Goal: Task Accomplishment & Management: Manage account settings

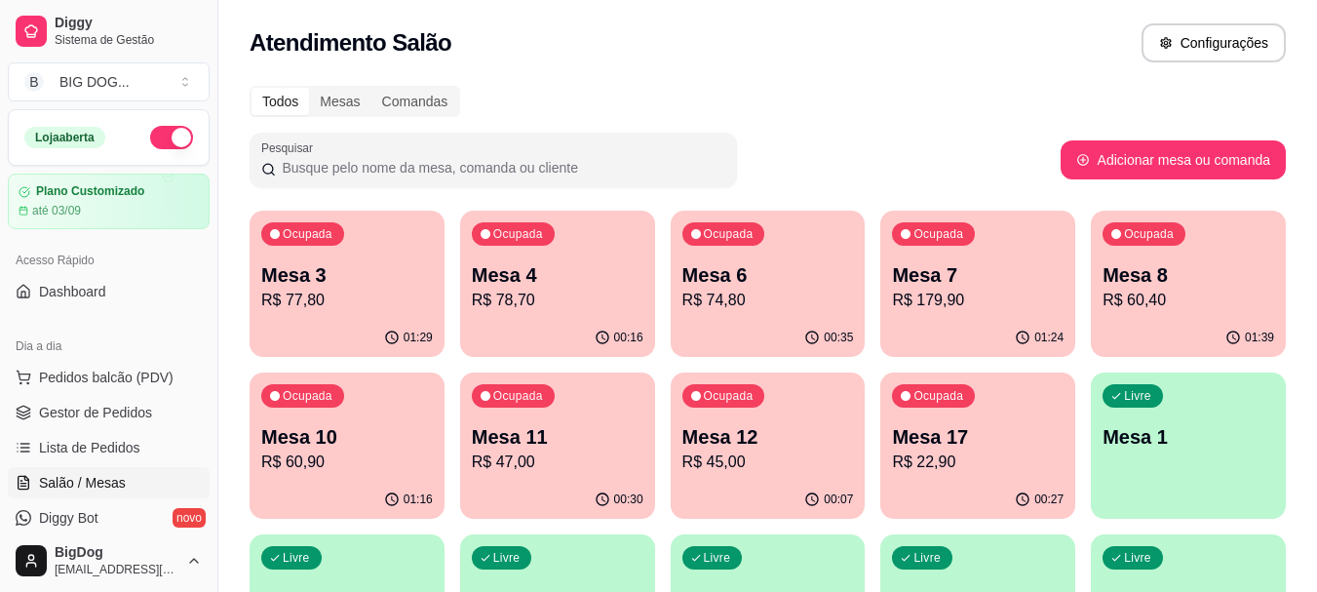
click at [285, 458] on p "R$ 60,90" at bounding box center [347, 461] width 172 height 23
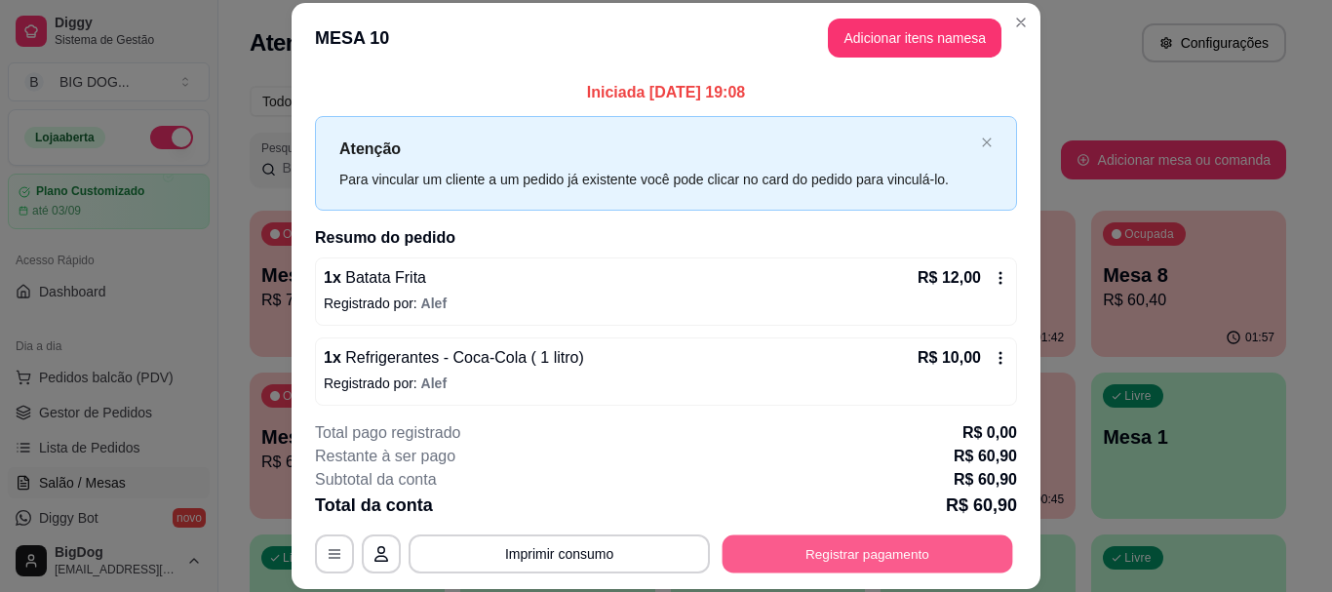
click at [788, 539] on button "Registrar pagamento" at bounding box center [867, 554] width 291 height 38
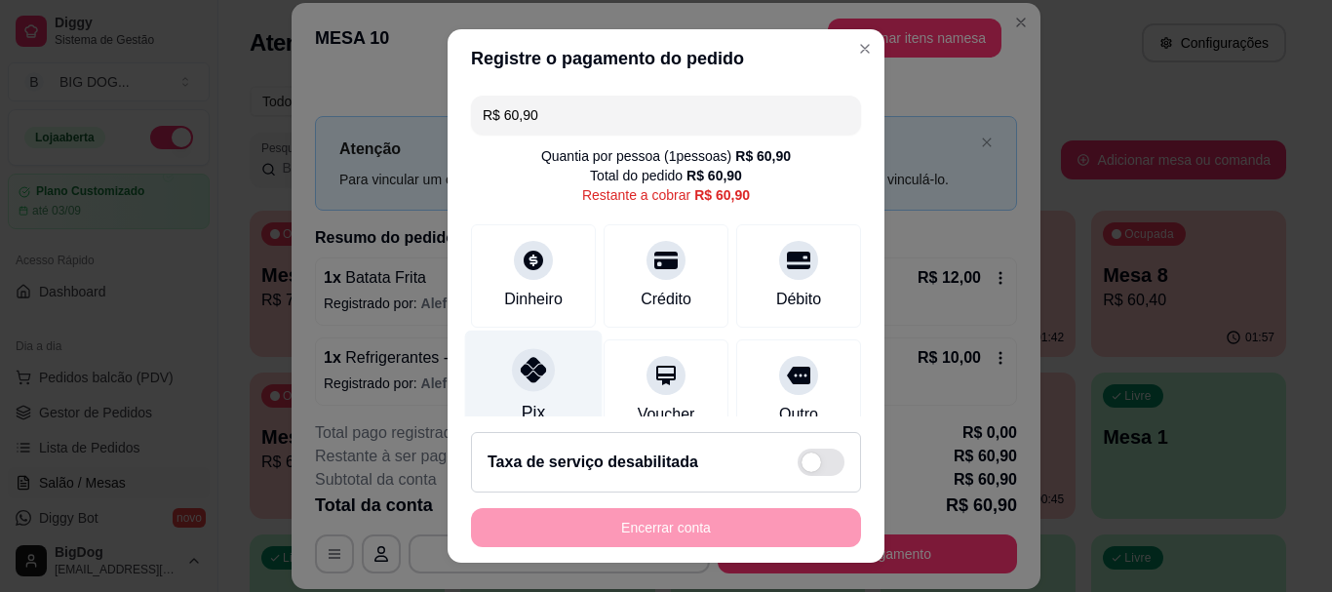
click at [541, 369] on div at bounding box center [533, 370] width 43 height 43
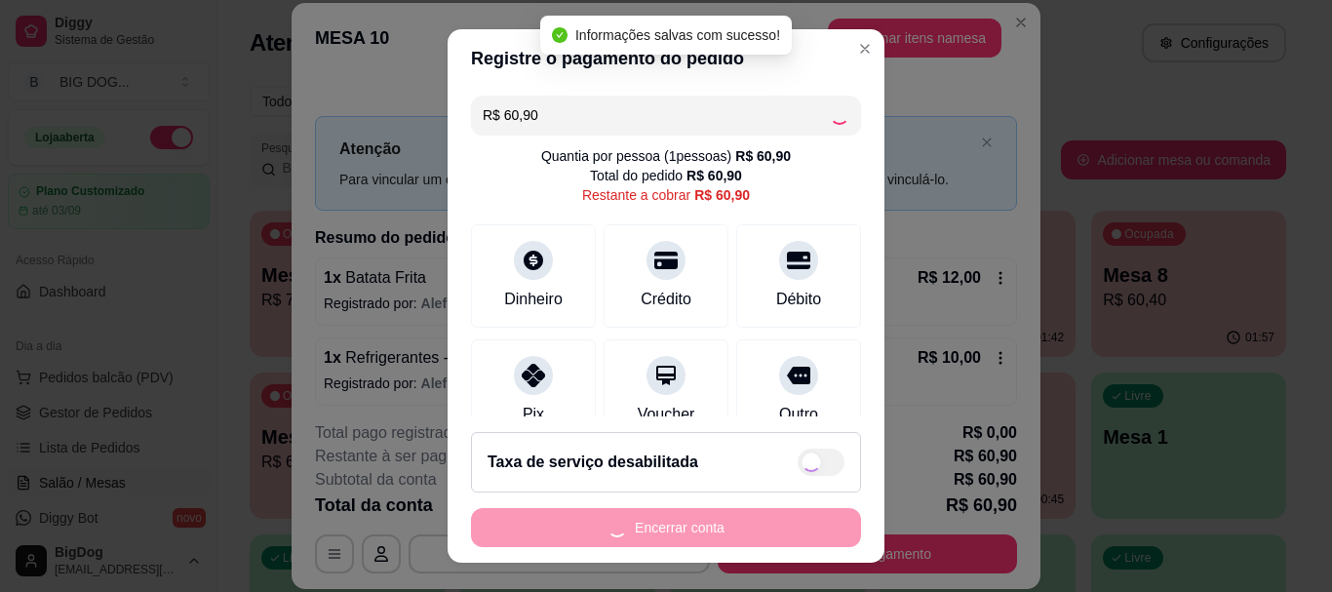
type input "R$ 0,00"
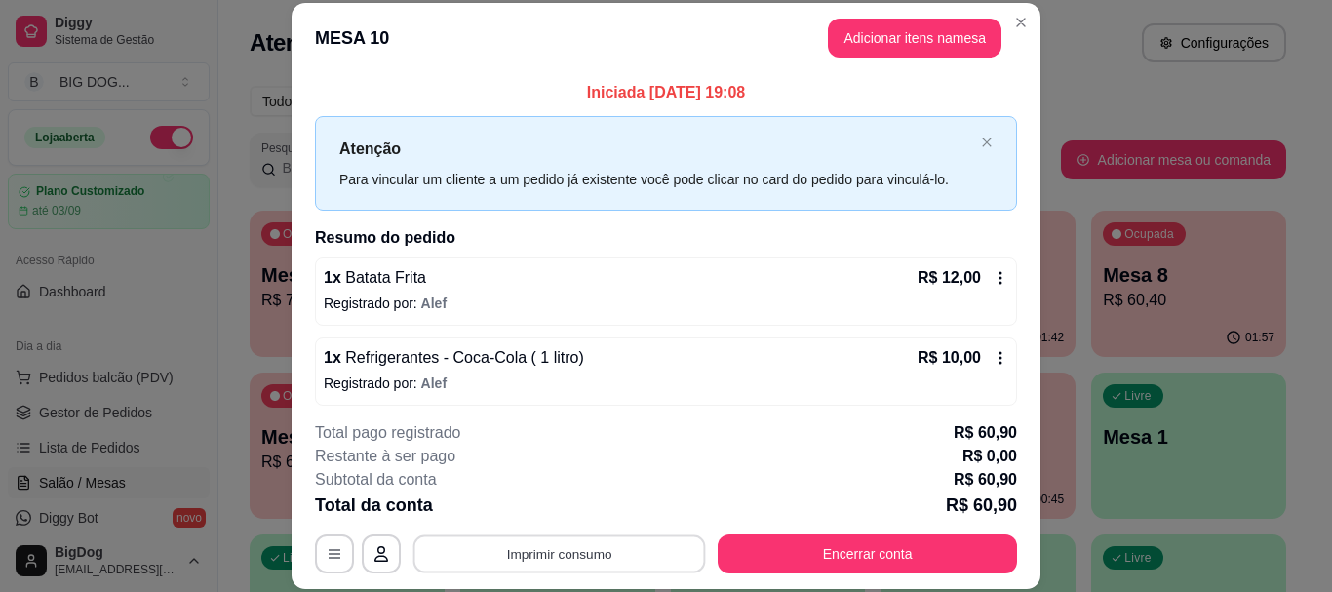
click at [633, 546] on button "Imprimir consumo" at bounding box center [559, 554] width 292 height 38
click at [594, 511] on button "IMPRESSORA" at bounding box center [557, 508] width 141 height 31
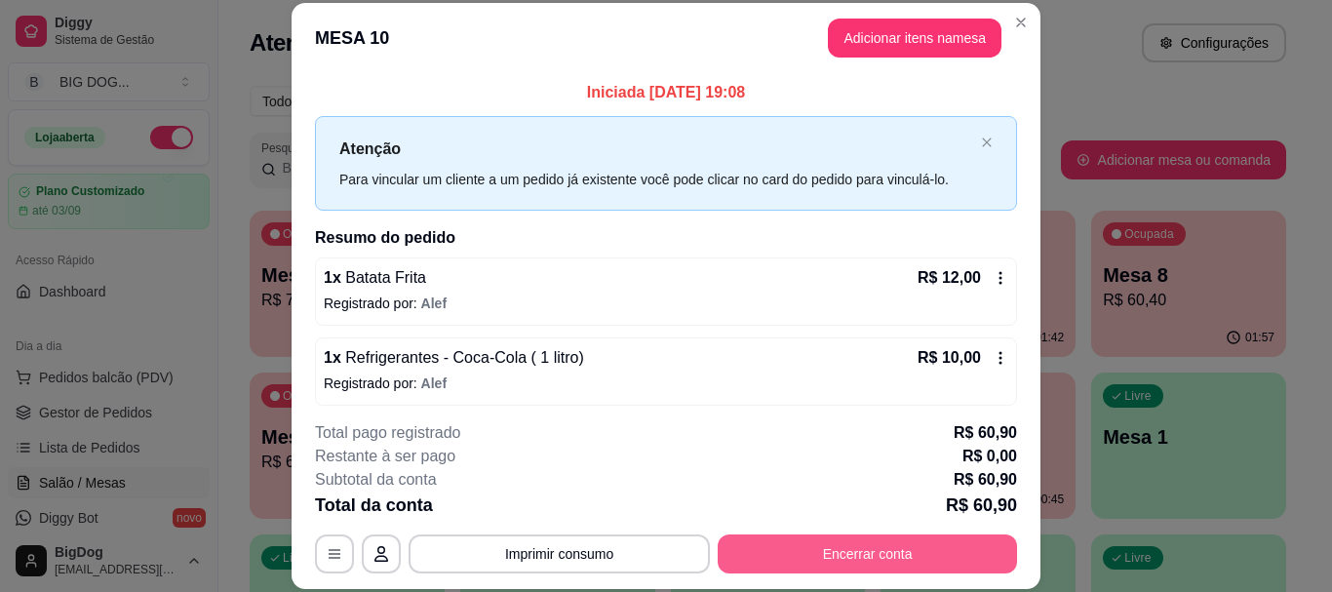
click at [927, 558] on button "Encerrar conta" at bounding box center [867, 553] width 299 height 39
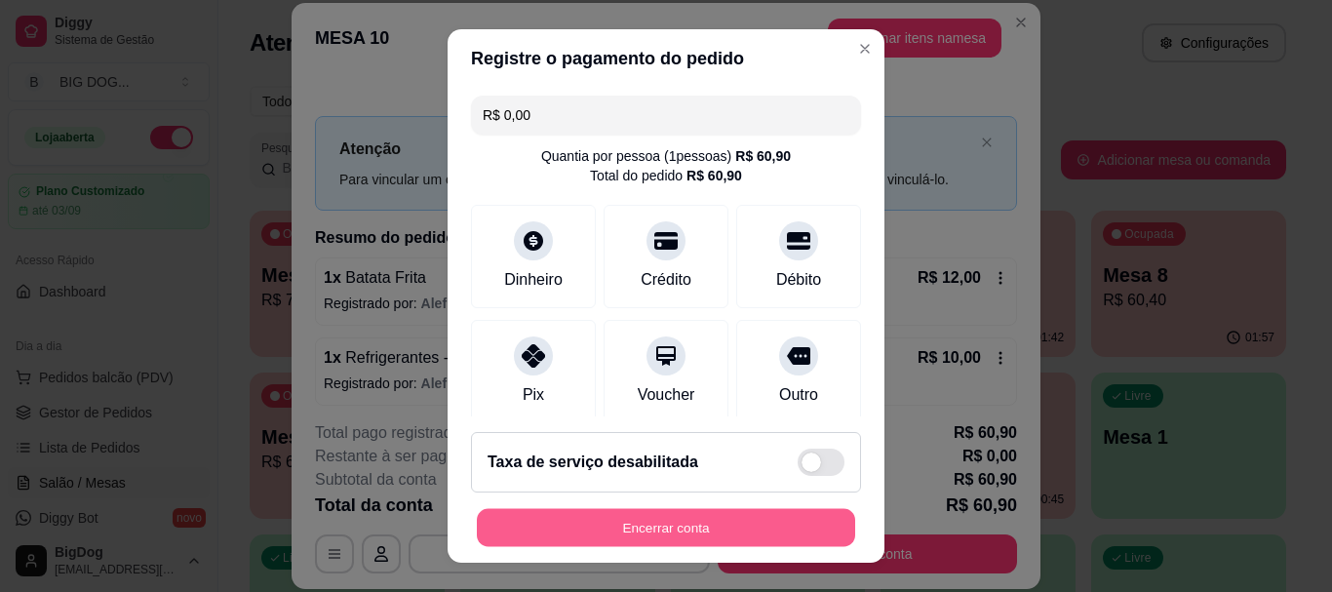
click at [690, 524] on button "Encerrar conta" at bounding box center [666, 527] width 378 height 38
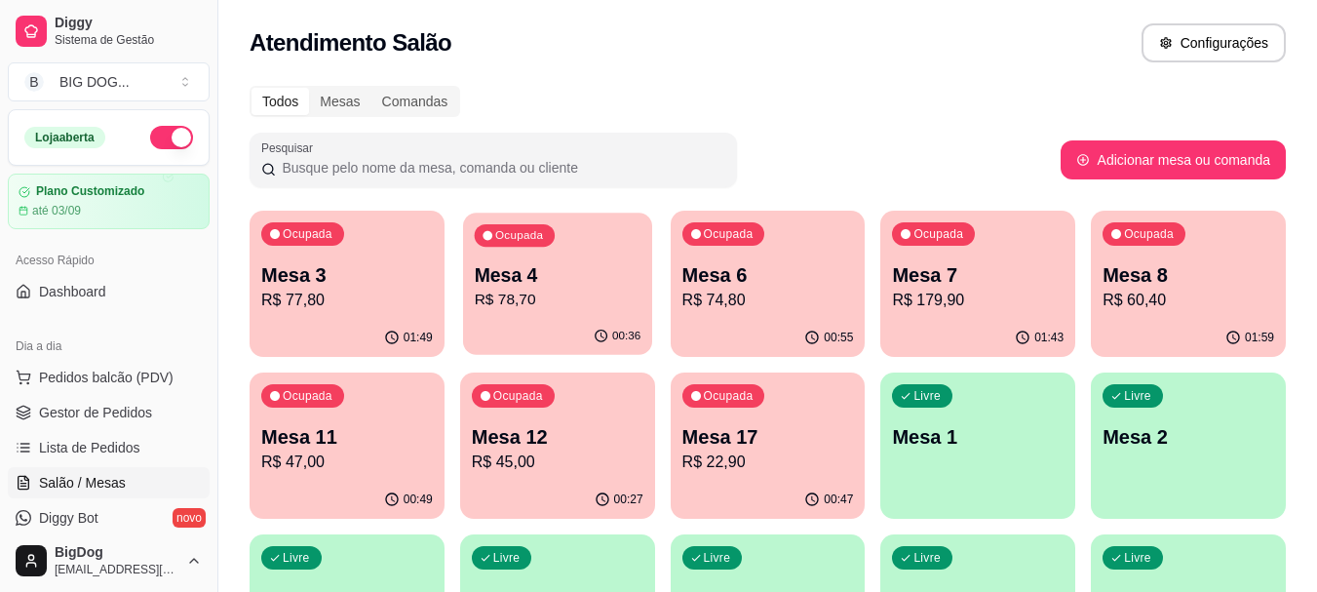
click at [611, 281] on p "Mesa 4" at bounding box center [557, 275] width 167 height 26
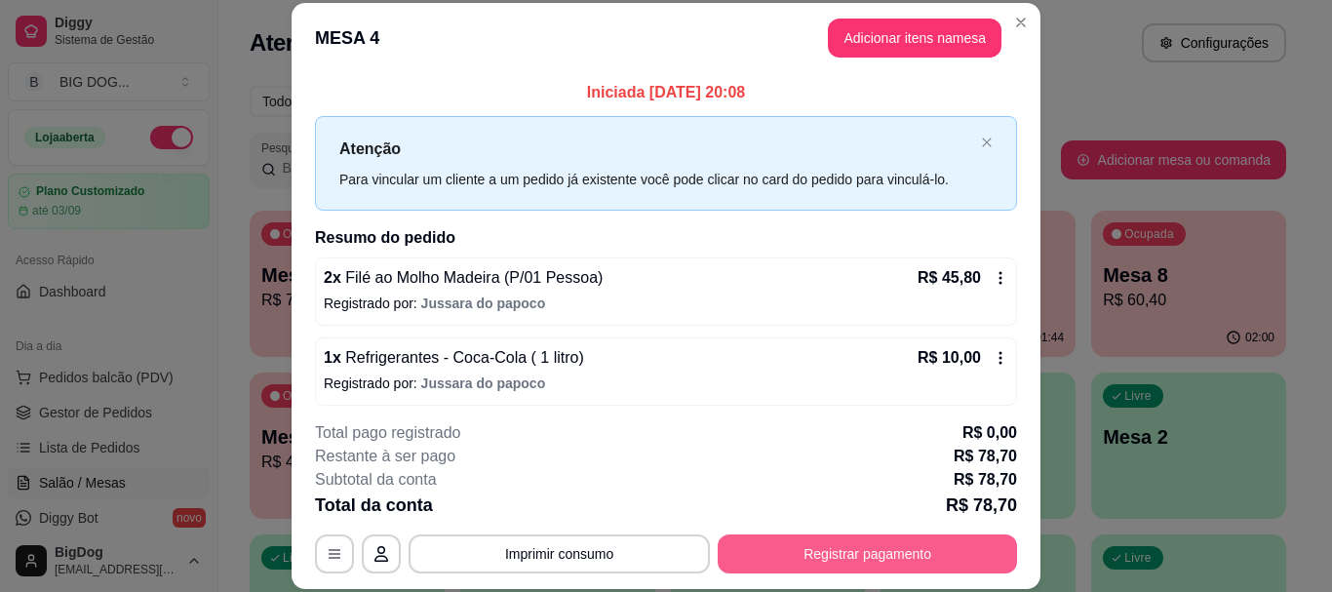
click at [750, 543] on button "Registrar pagamento" at bounding box center [867, 553] width 299 height 39
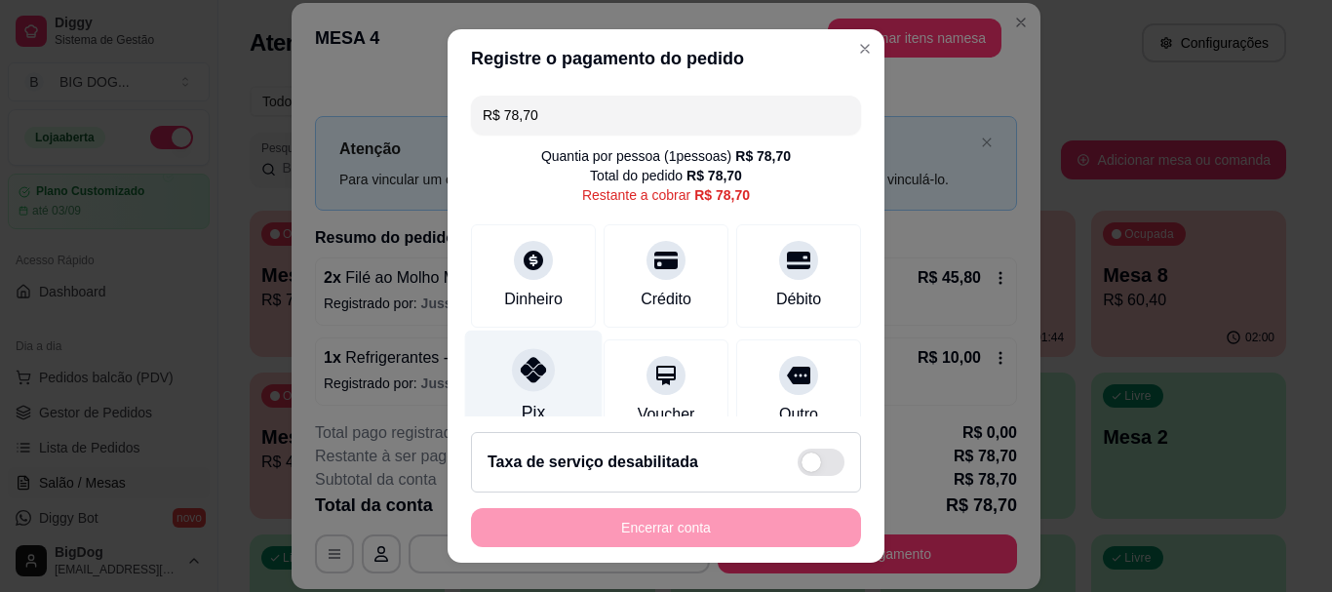
click at [539, 375] on div at bounding box center [533, 370] width 43 height 43
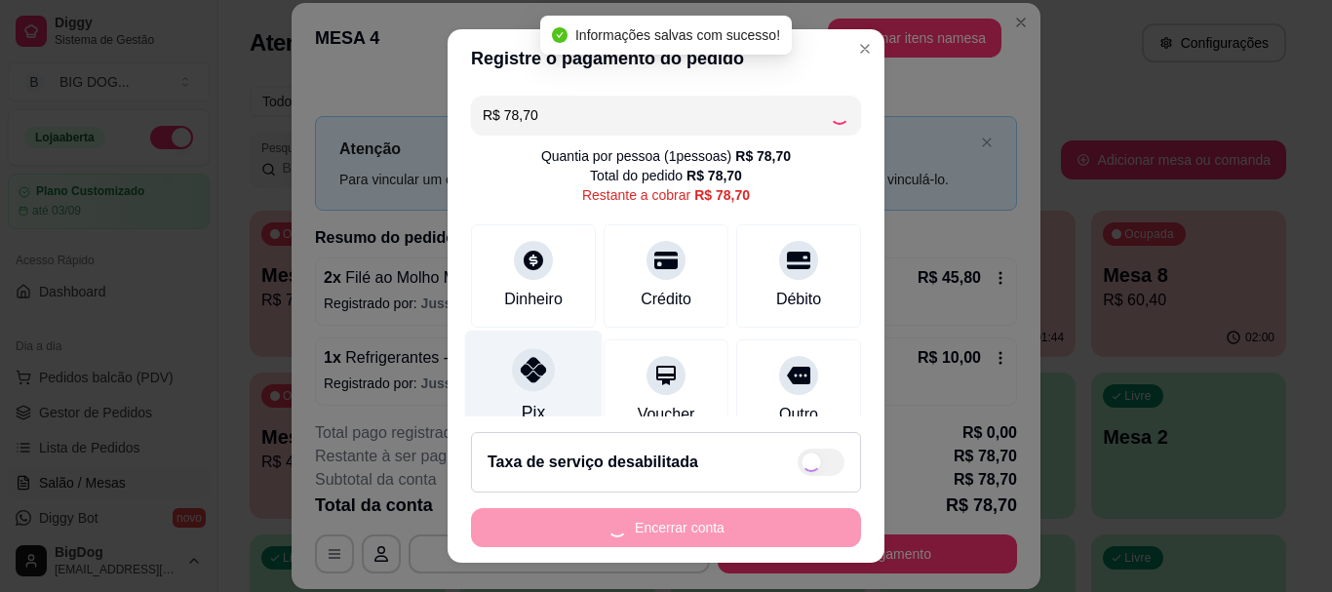
type input "R$ 0,00"
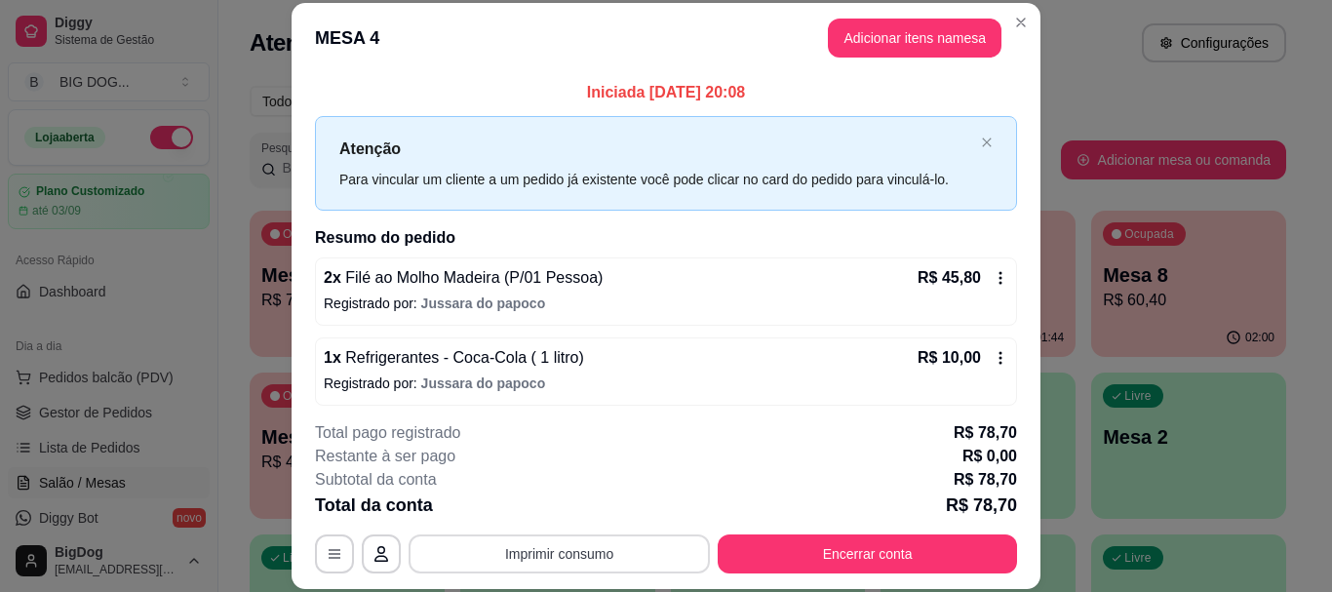
click at [630, 543] on button "Imprimir consumo" at bounding box center [558, 553] width 301 height 39
click at [586, 515] on button "IMPRESSORA" at bounding box center [557, 508] width 136 height 30
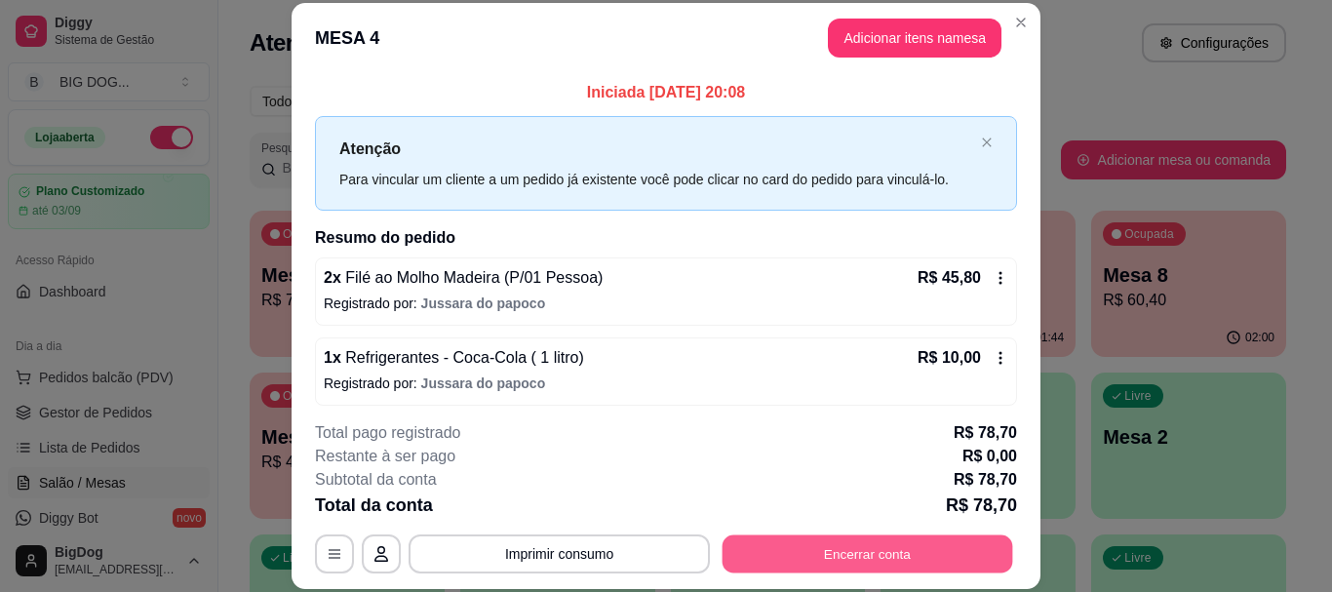
click at [864, 554] on button "Encerrar conta" at bounding box center [867, 554] width 291 height 38
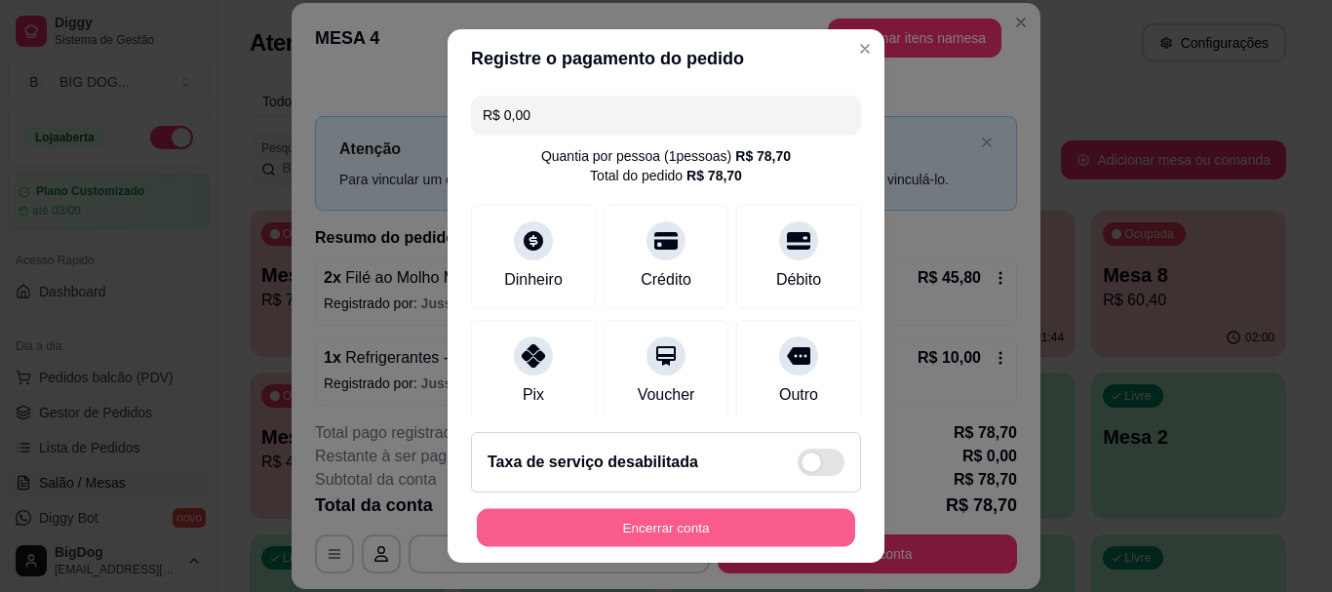
click at [683, 526] on button "Encerrar conta" at bounding box center [666, 527] width 378 height 38
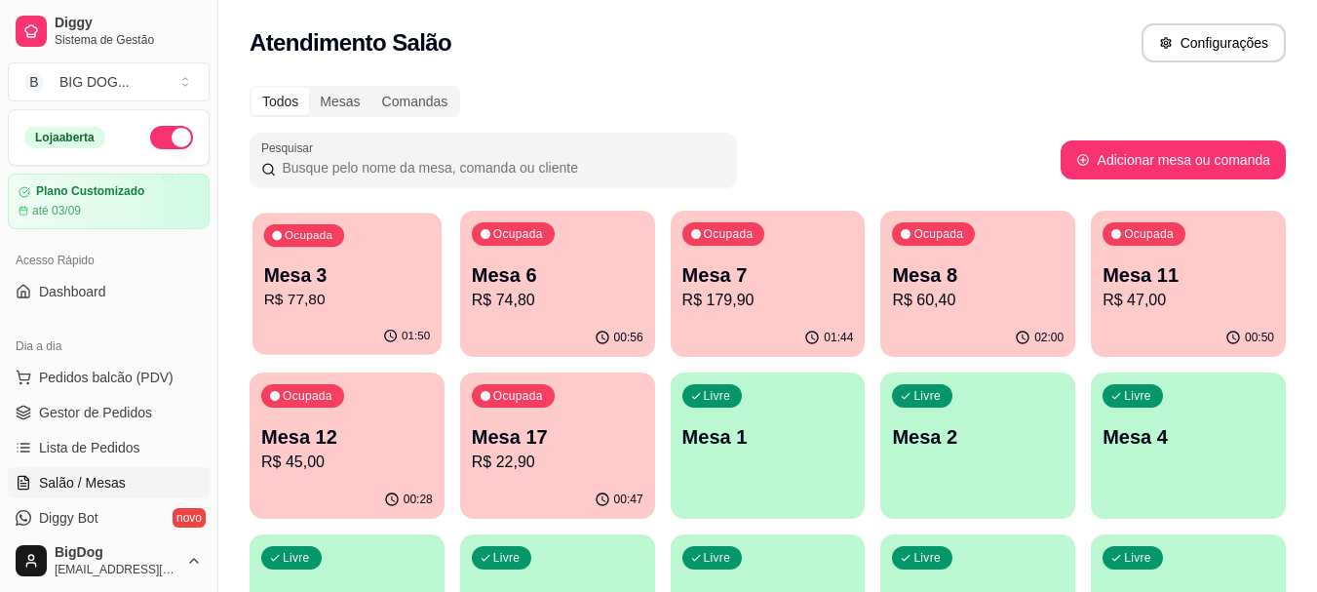
click at [321, 289] on p "R$ 77,80" at bounding box center [347, 300] width 167 height 22
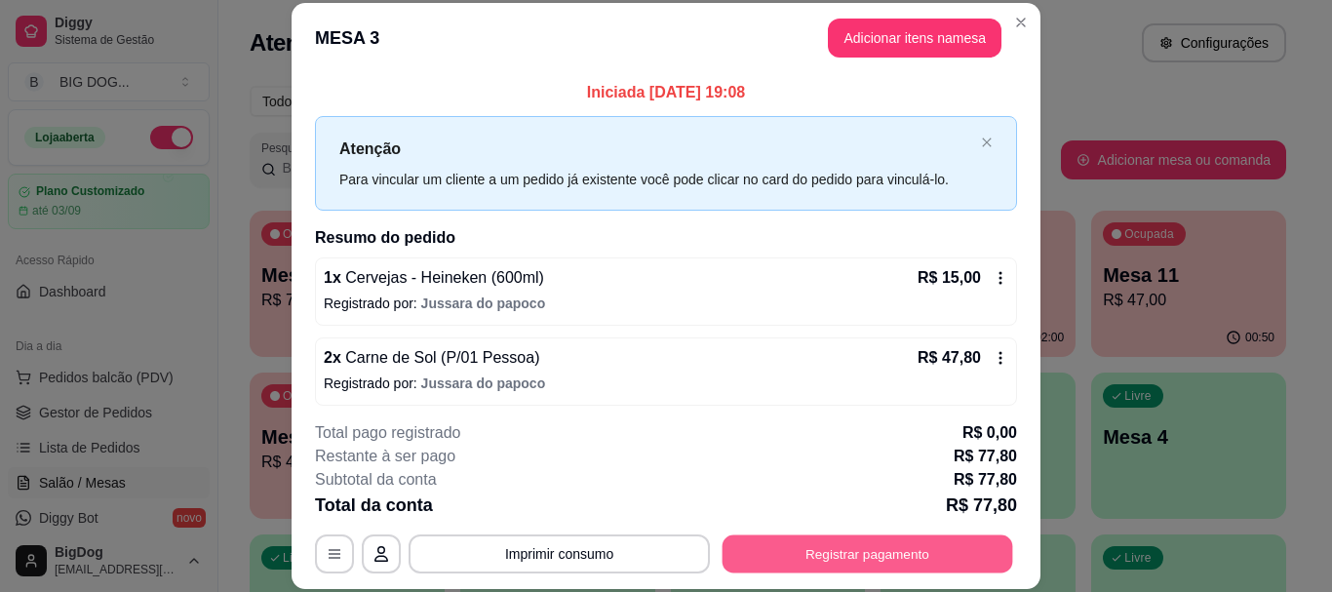
click at [744, 553] on button "Registrar pagamento" at bounding box center [867, 554] width 291 height 38
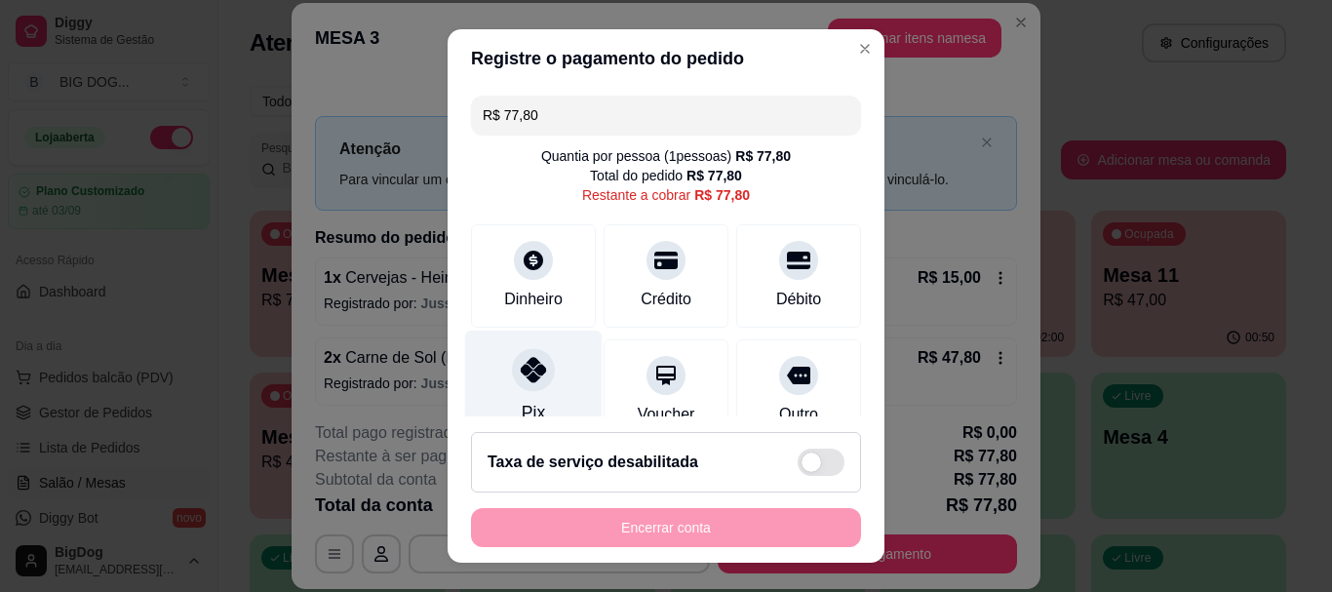
click at [491, 381] on div "Pix" at bounding box center [533, 387] width 137 height 114
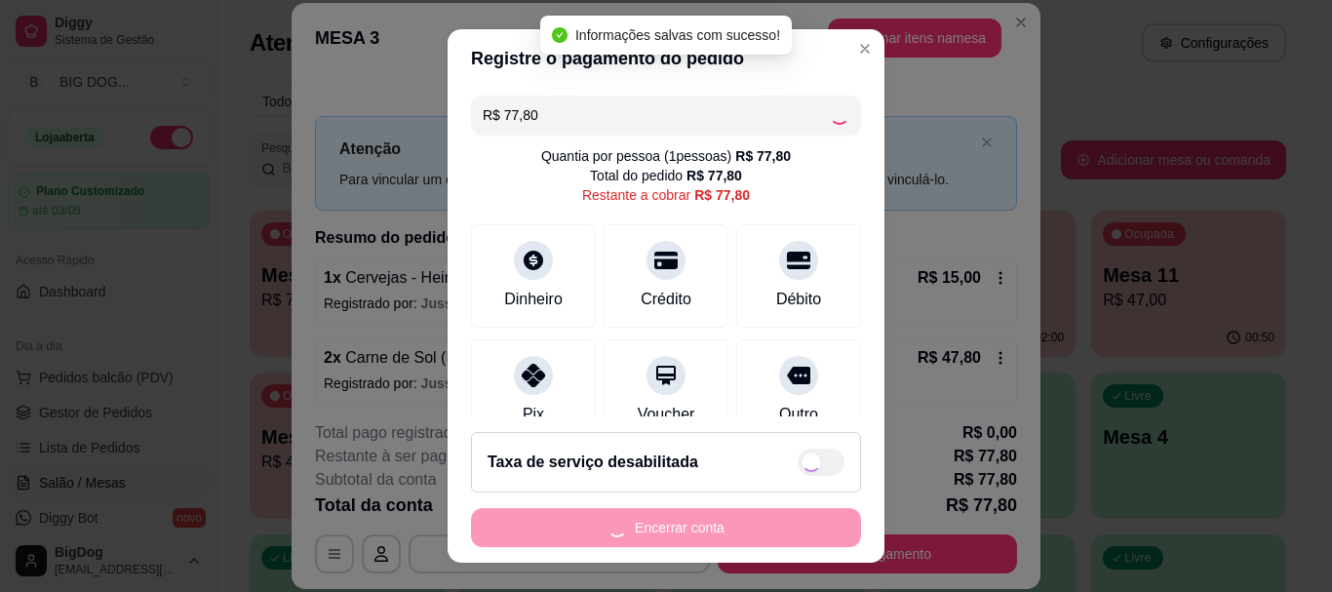
type input "R$ 0,00"
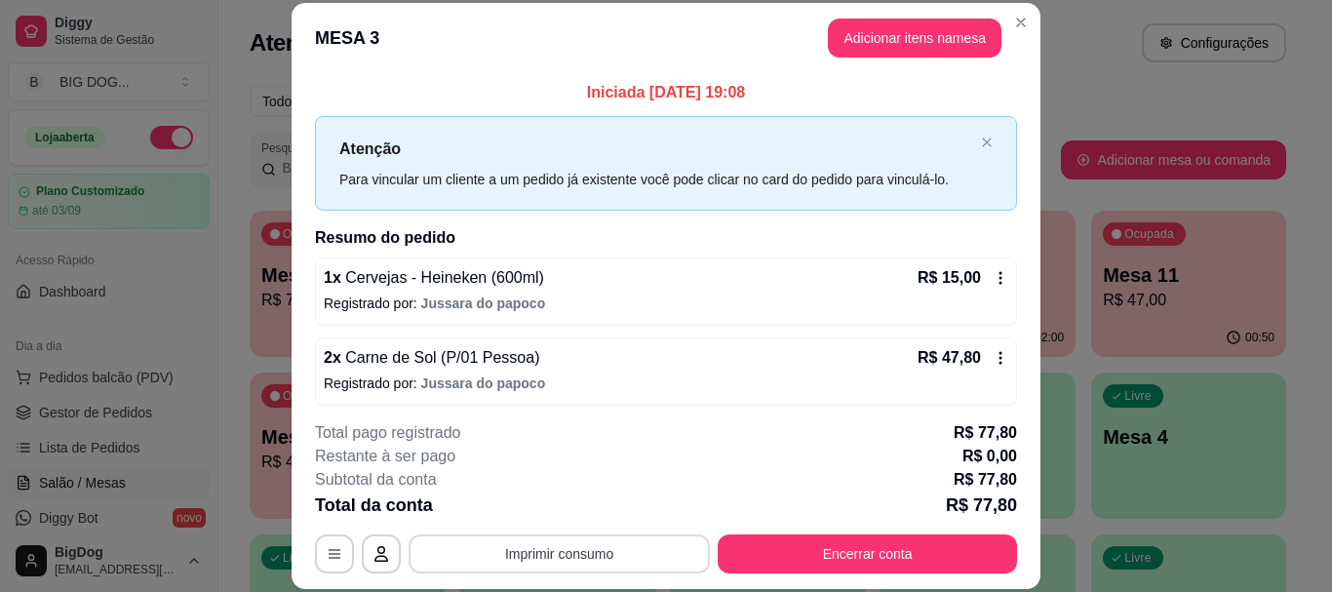
click at [580, 562] on button "Imprimir consumo" at bounding box center [558, 553] width 301 height 39
click at [581, 507] on button "IMPRESSORA" at bounding box center [557, 508] width 141 height 31
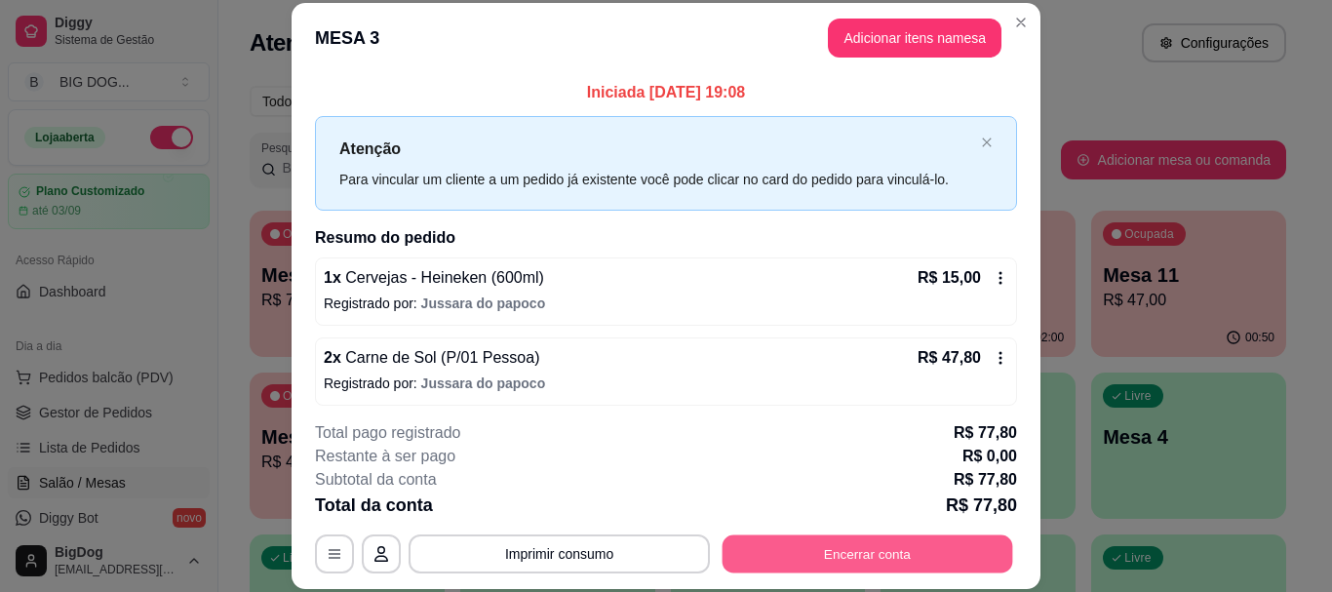
click at [868, 572] on button "Encerrar conta" at bounding box center [867, 554] width 291 height 38
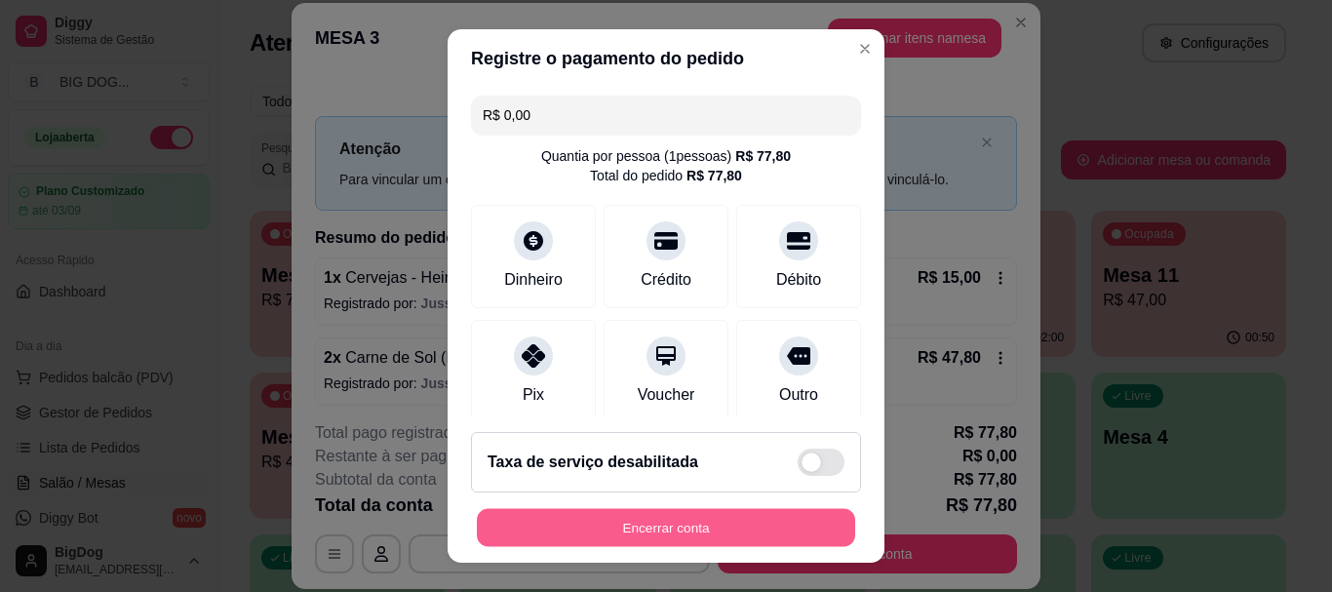
click at [732, 533] on button "Encerrar conta" at bounding box center [666, 527] width 378 height 38
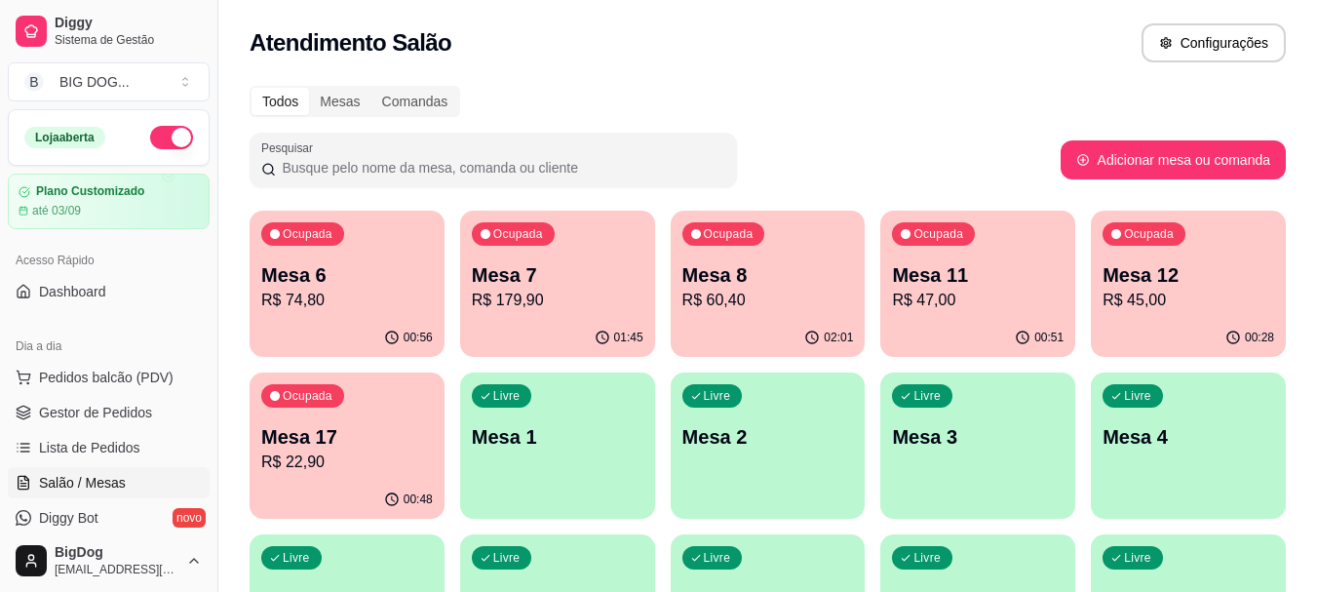
click at [717, 306] on p "R$ 60,40" at bounding box center [768, 300] width 172 height 23
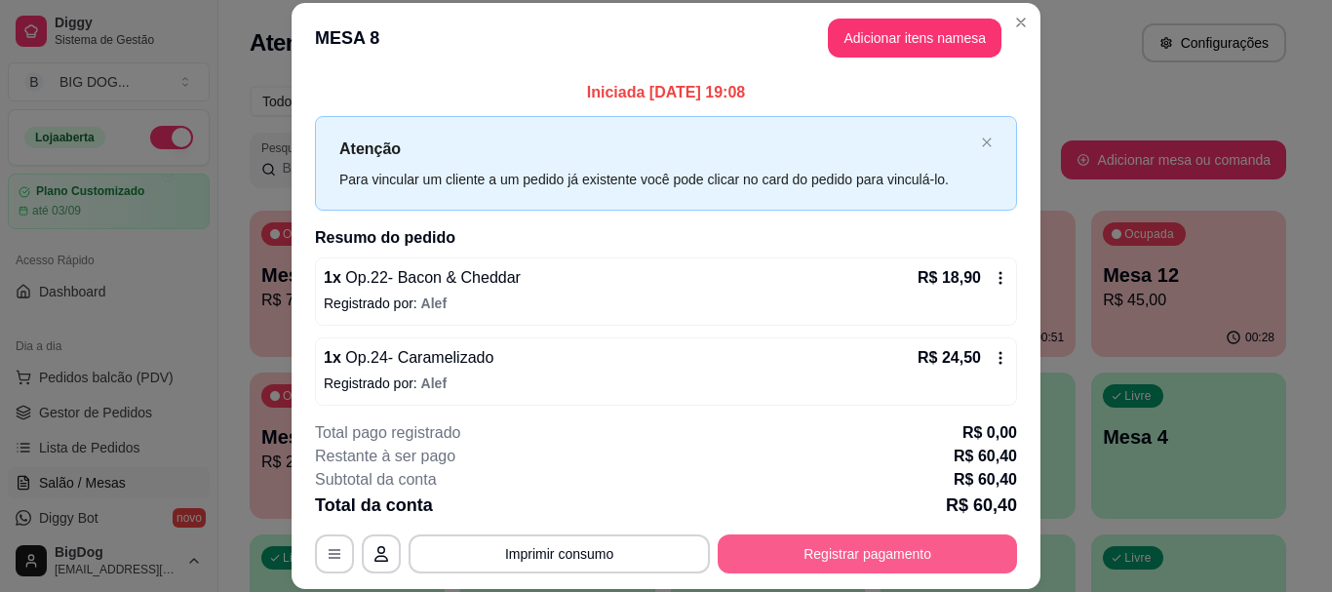
click at [787, 534] on div "**********" at bounding box center [666, 553] width 702 height 39
click at [773, 566] on button "Registrar pagamento" at bounding box center [867, 554] width 291 height 38
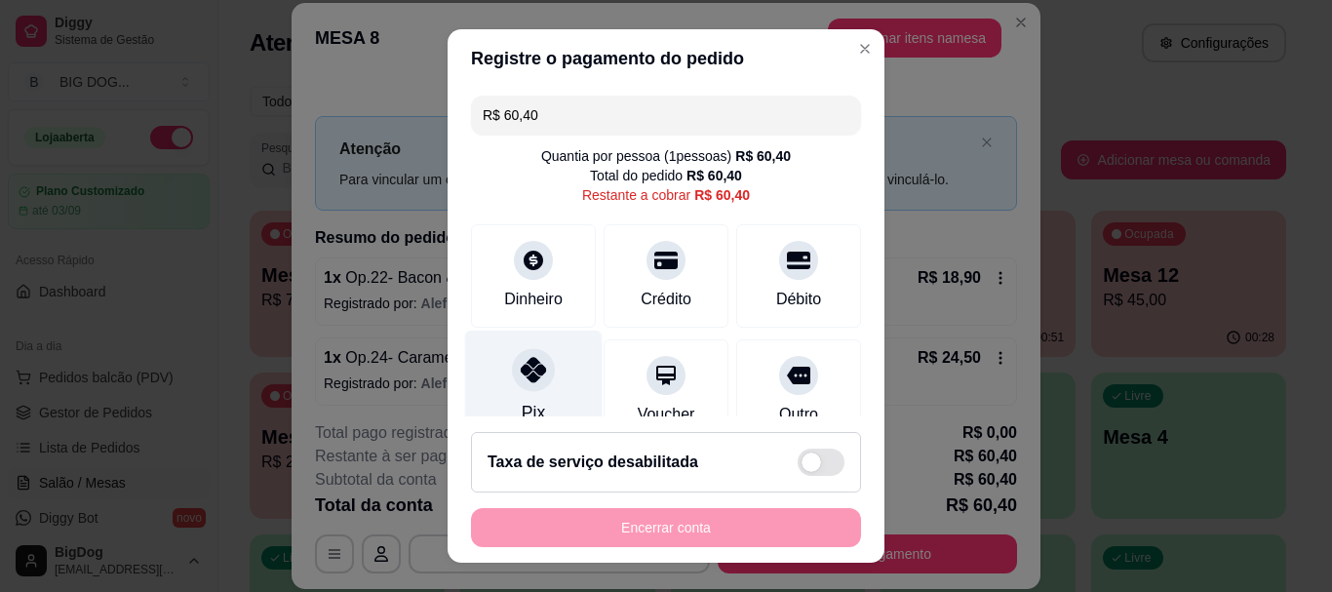
click at [562, 364] on div "Pix" at bounding box center [533, 387] width 137 height 114
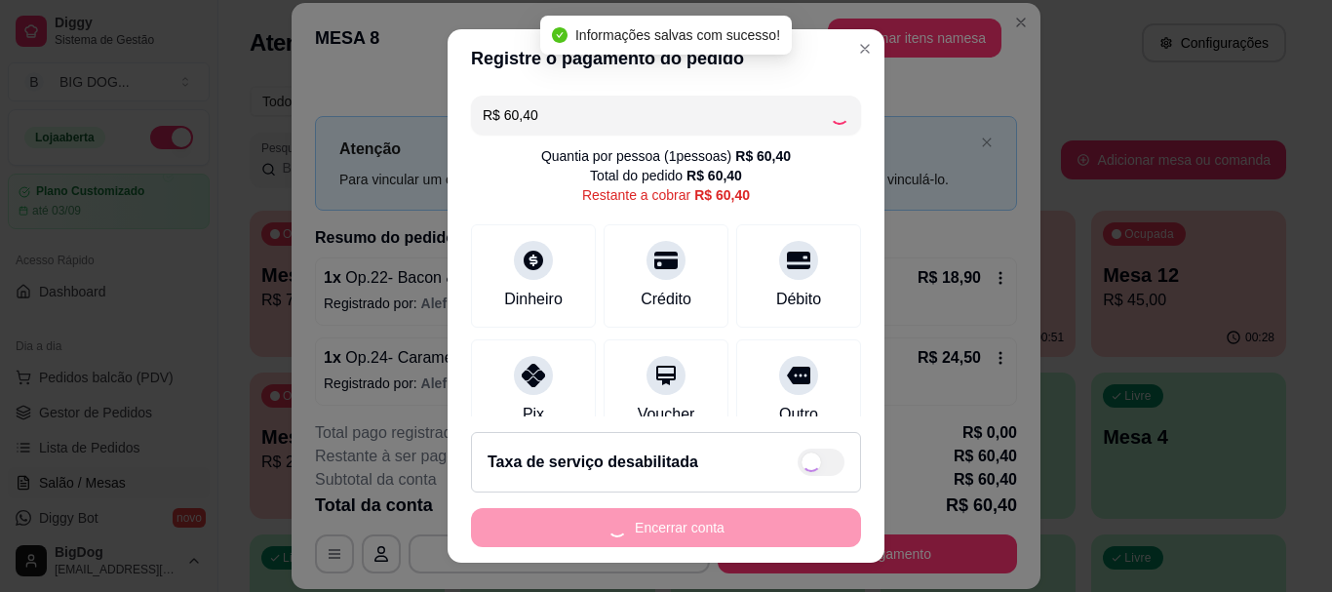
type input "R$ 0,00"
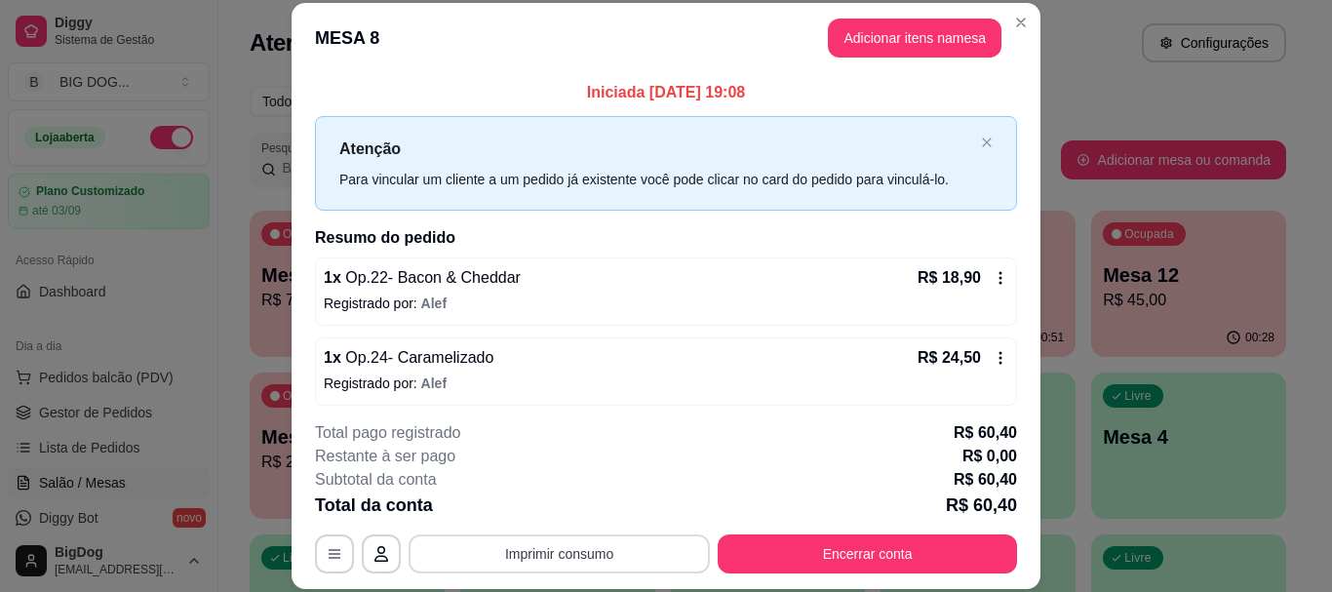
click at [602, 553] on button "Imprimir consumo" at bounding box center [558, 553] width 301 height 39
click at [581, 497] on button "IMPRESSORA" at bounding box center [557, 508] width 141 height 31
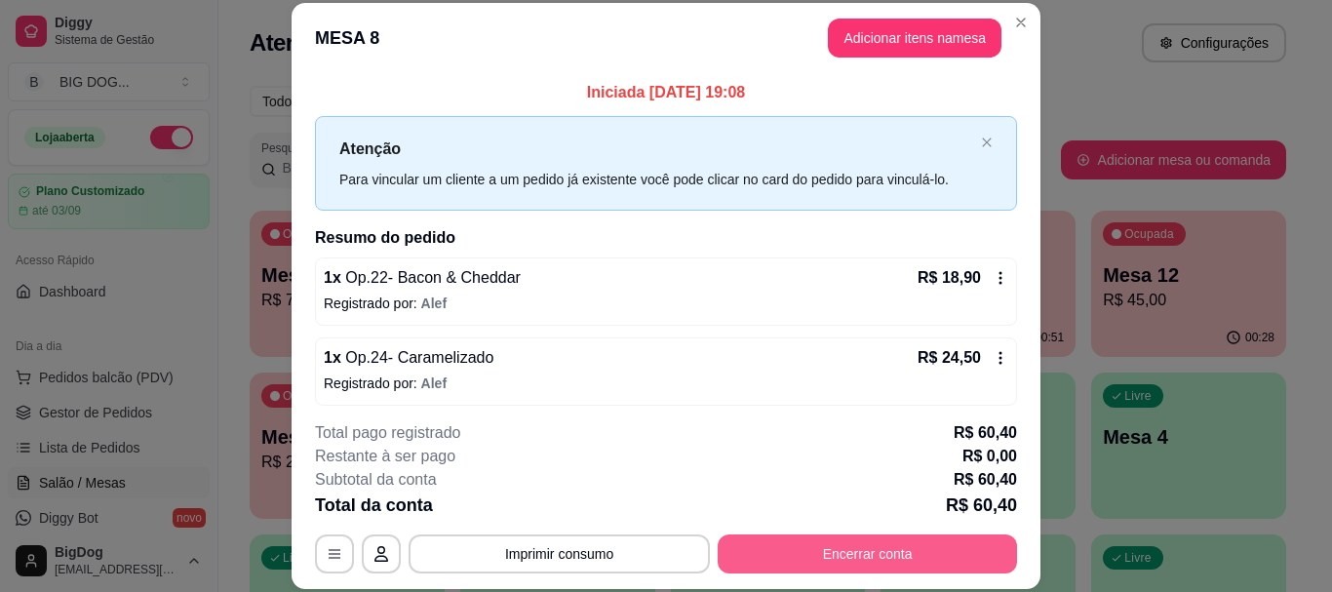
click at [794, 561] on button "Encerrar conta" at bounding box center [867, 553] width 299 height 39
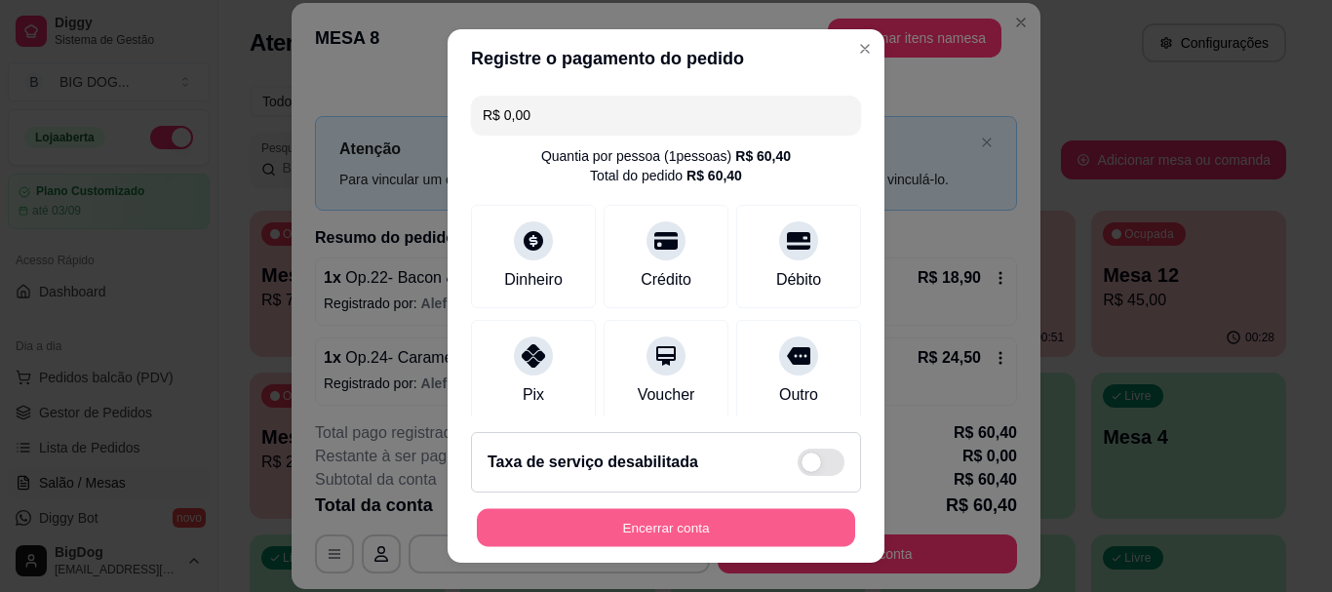
click at [752, 519] on button "Encerrar conta" at bounding box center [666, 527] width 378 height 38
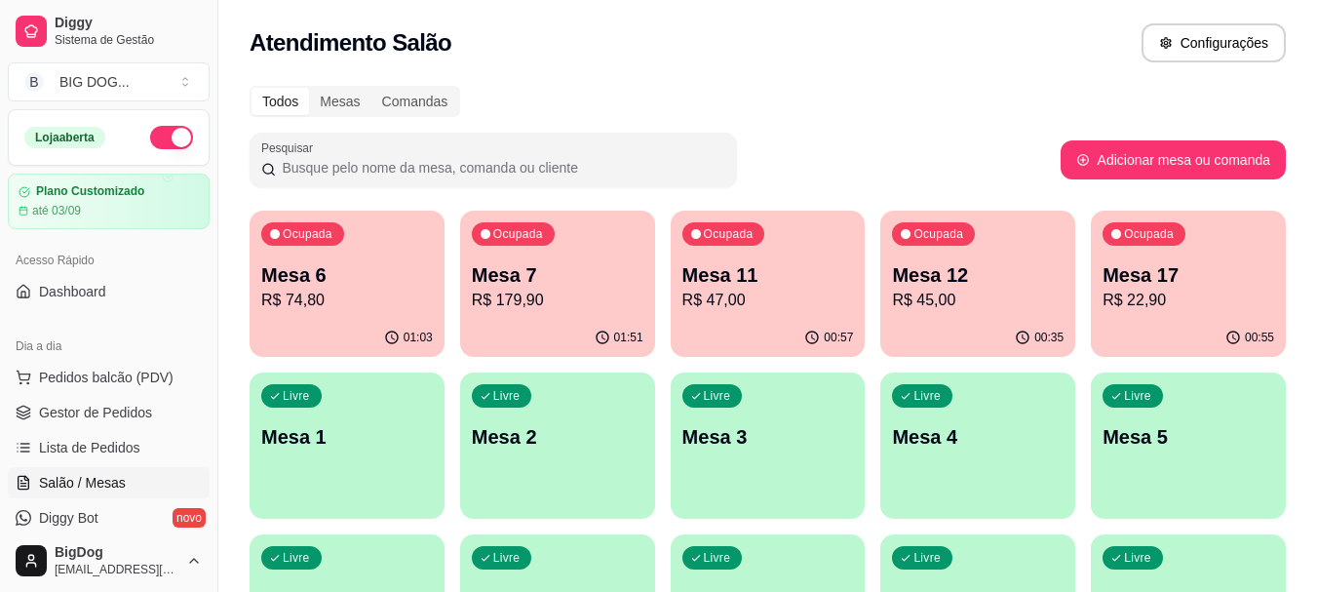
click at [1122, 314] on div "Ocupada Mesa 17 R$ 22,90" at bounding box center [1188, 265] width 195 height 108
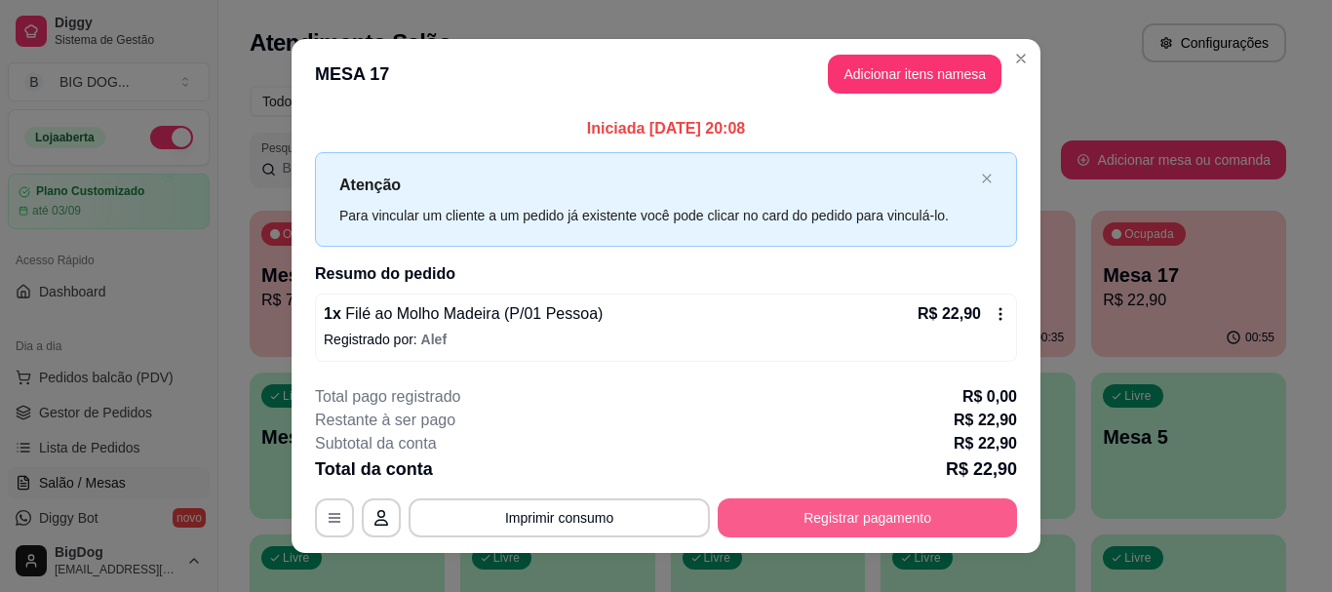
click at [830, 513] on button "Registrar pagamento" at bounding box center [867, 517] width 299 height 39
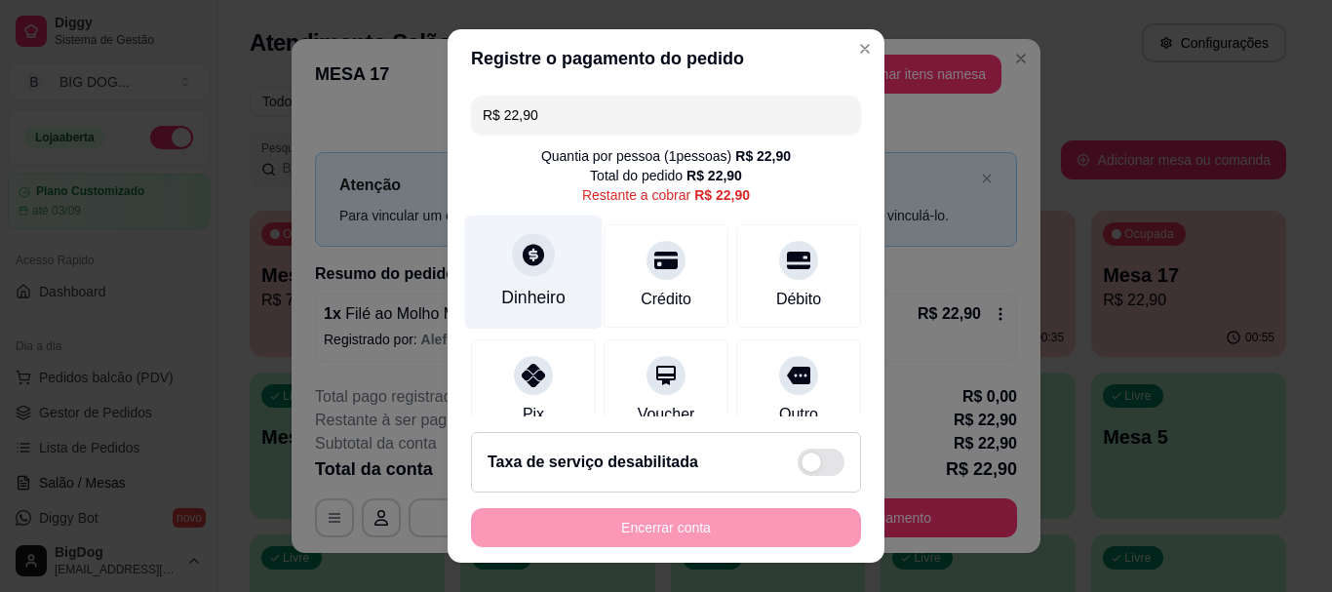
click at [531, 265] on icon at bounding box center [533, 255] width 25 height 25
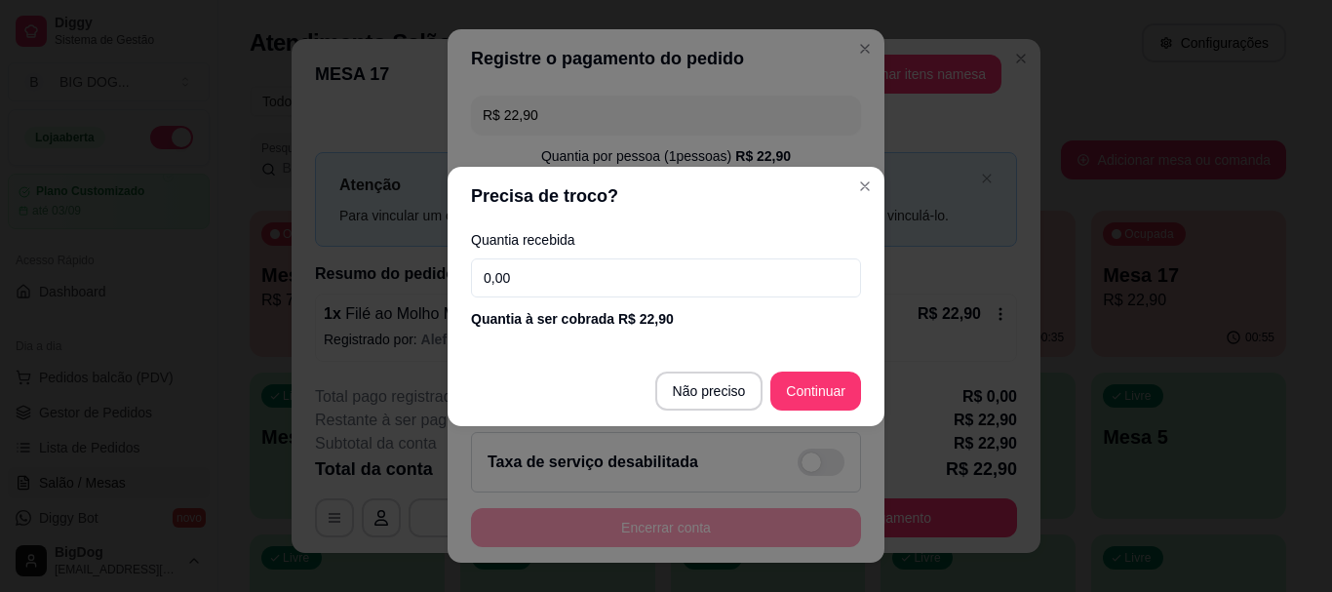
click at [530, 277] on input "0,00" at bounding box center [666, 277] width 390 height 39
type input "22,00"
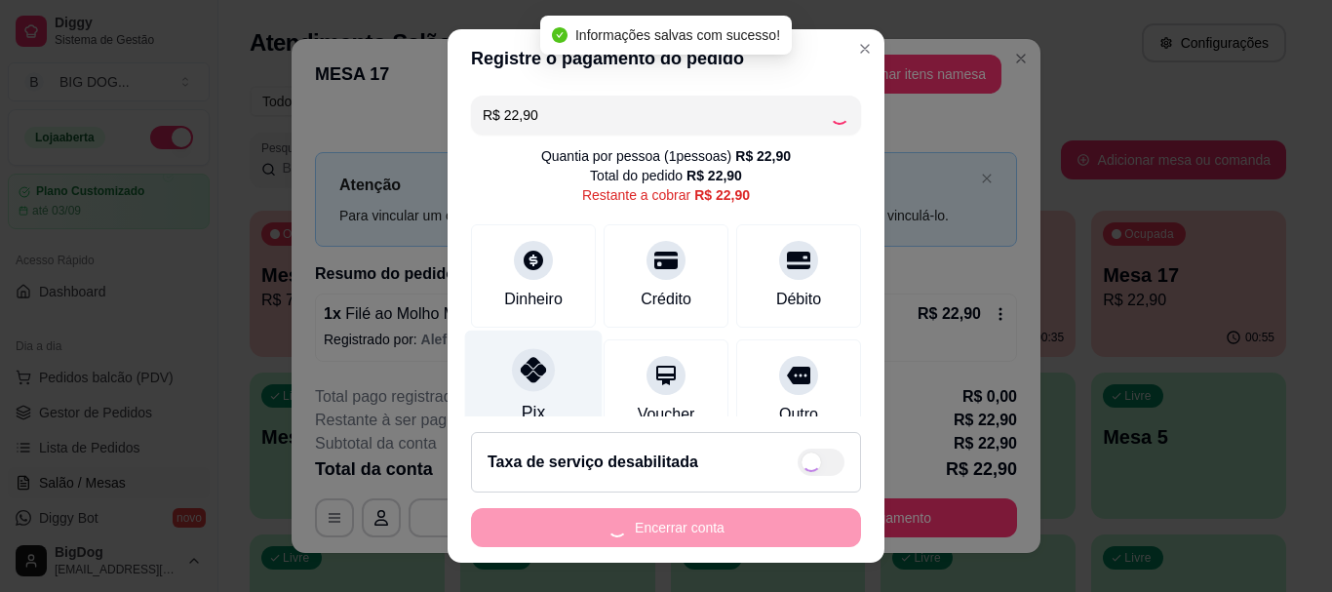
type input "R$ 0,00"
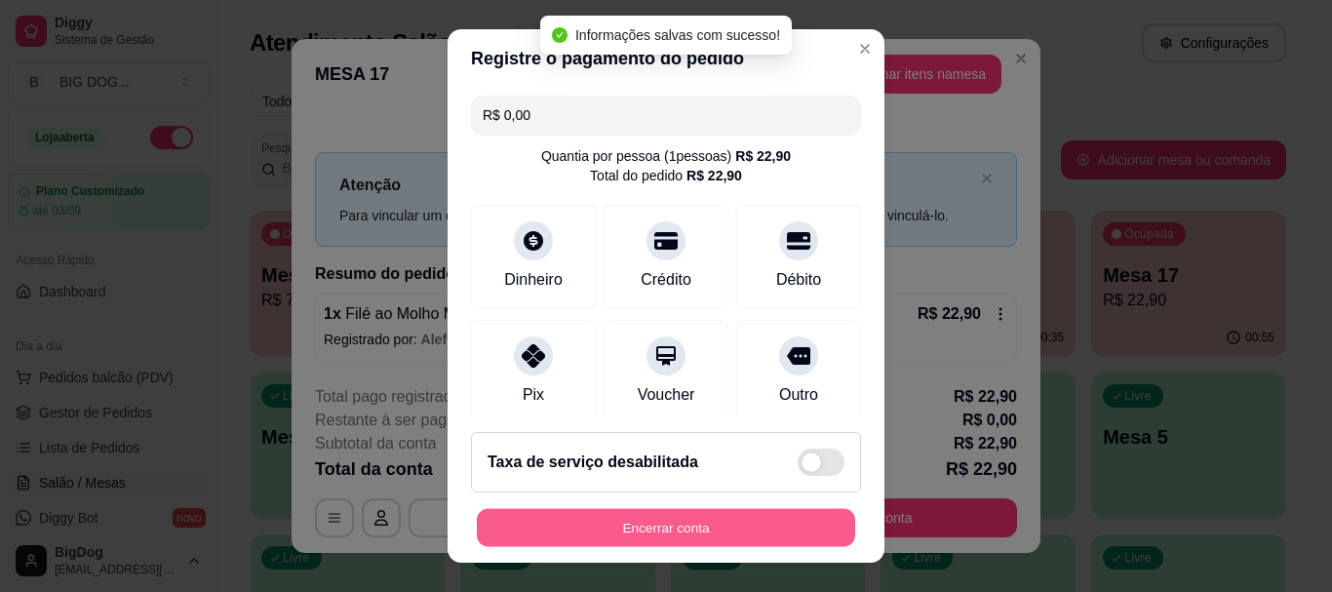
click at [713, 525] on button "Encerrar conta" at bounding box center [666, 527] width 378 height 38
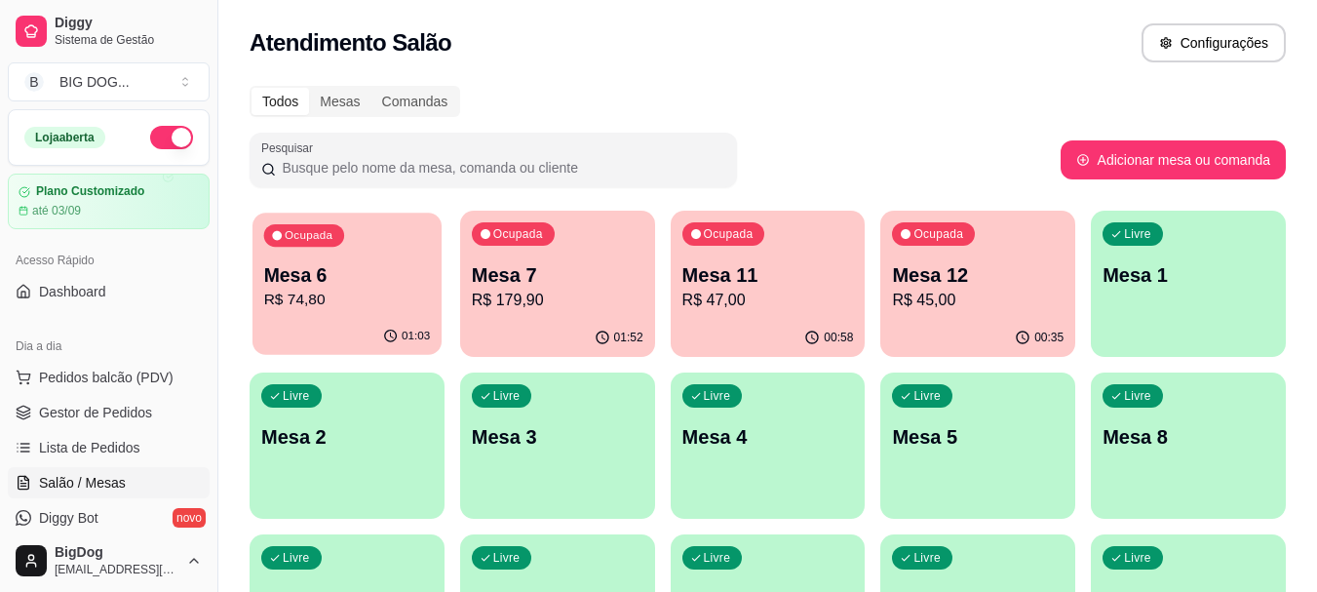
click at [363, 248] on div "Ocupada Mesa 6 R$ 74,80" at bounding box center [346, 265] width 189 height 105
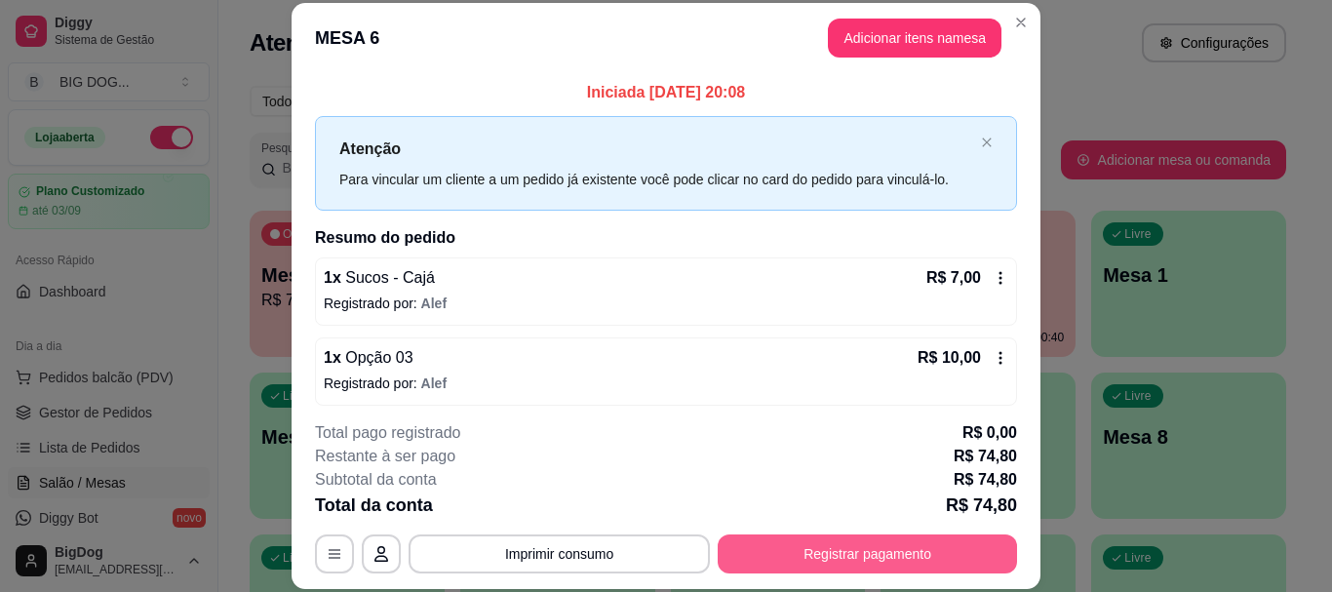
click at [822, 564] on button "Registrar pagamento" at bounding box center [867, 553] width 299 height 39
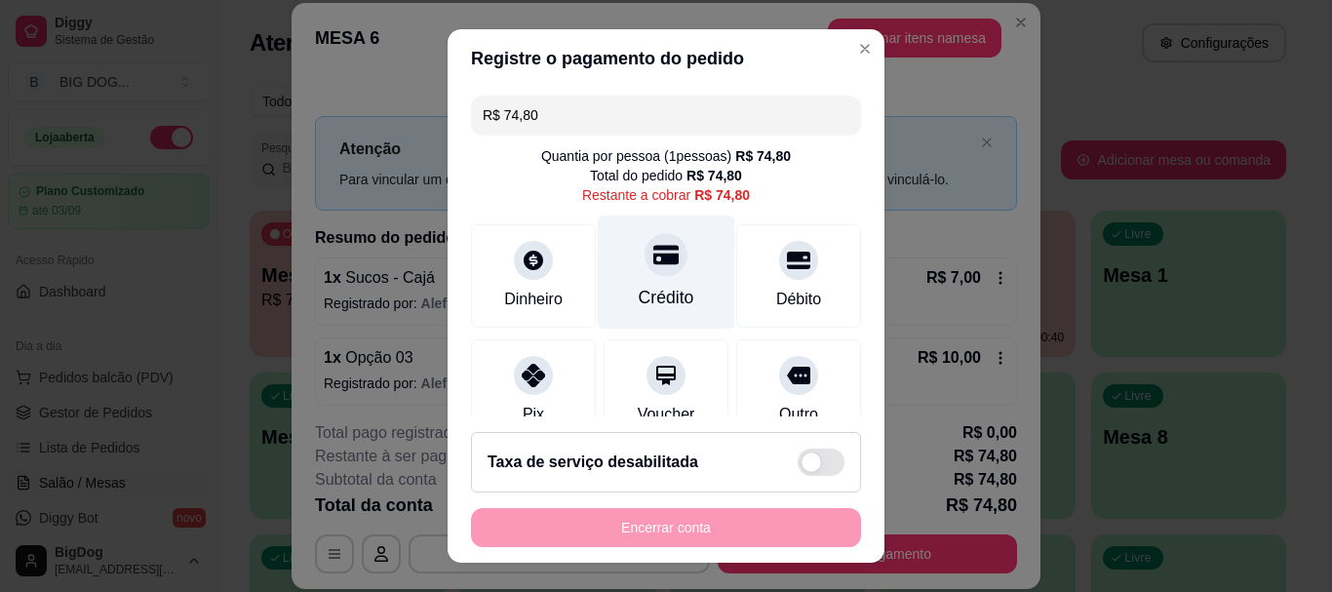
click at [653, 260] on icon at bounding box center [665, 255] width 25 height 19
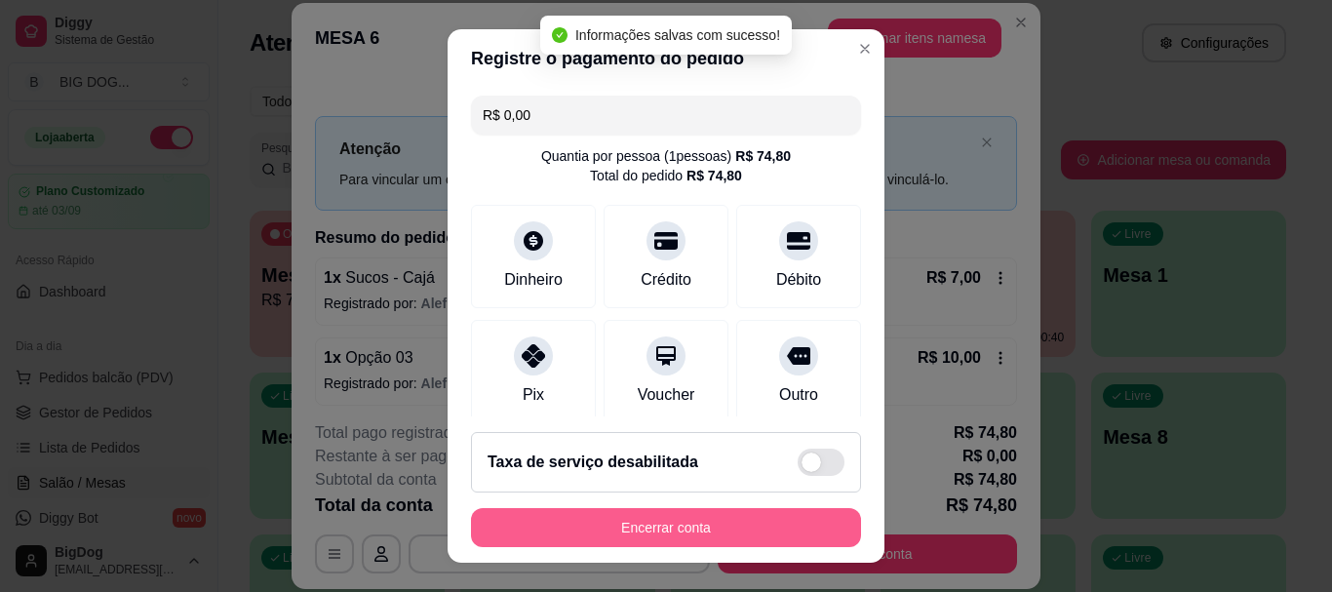
type input "R$ 0,00"
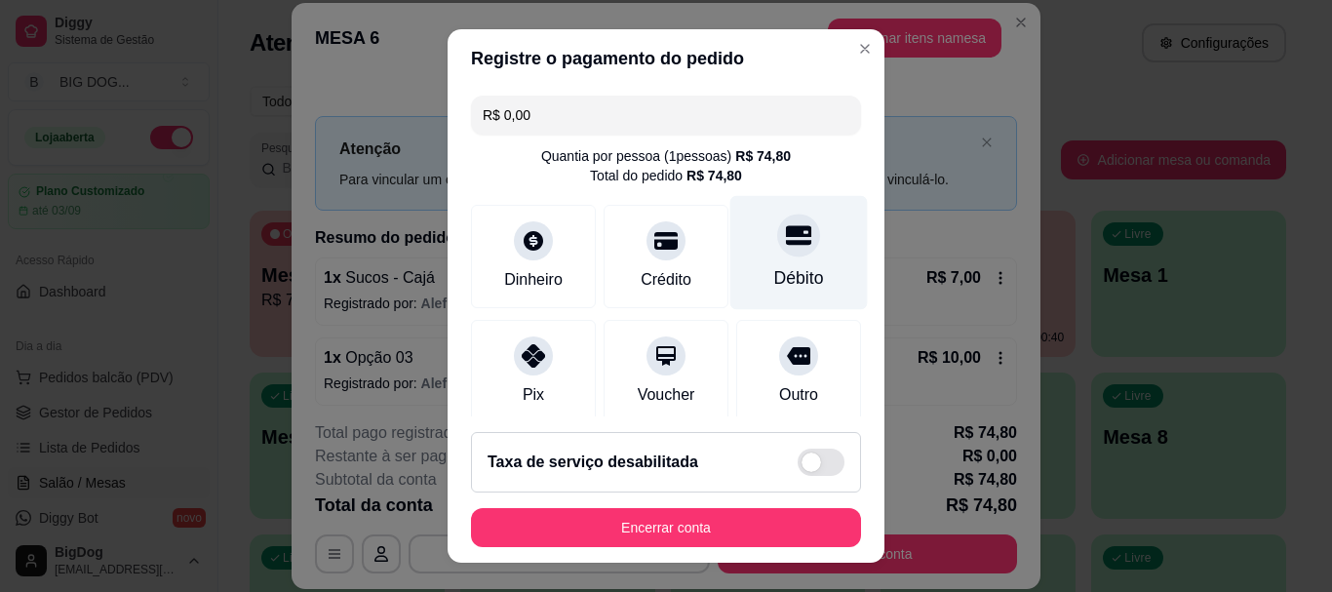
click at [731, 272] on div "Débito" at bounding box center [798, 253] width 137 height 114
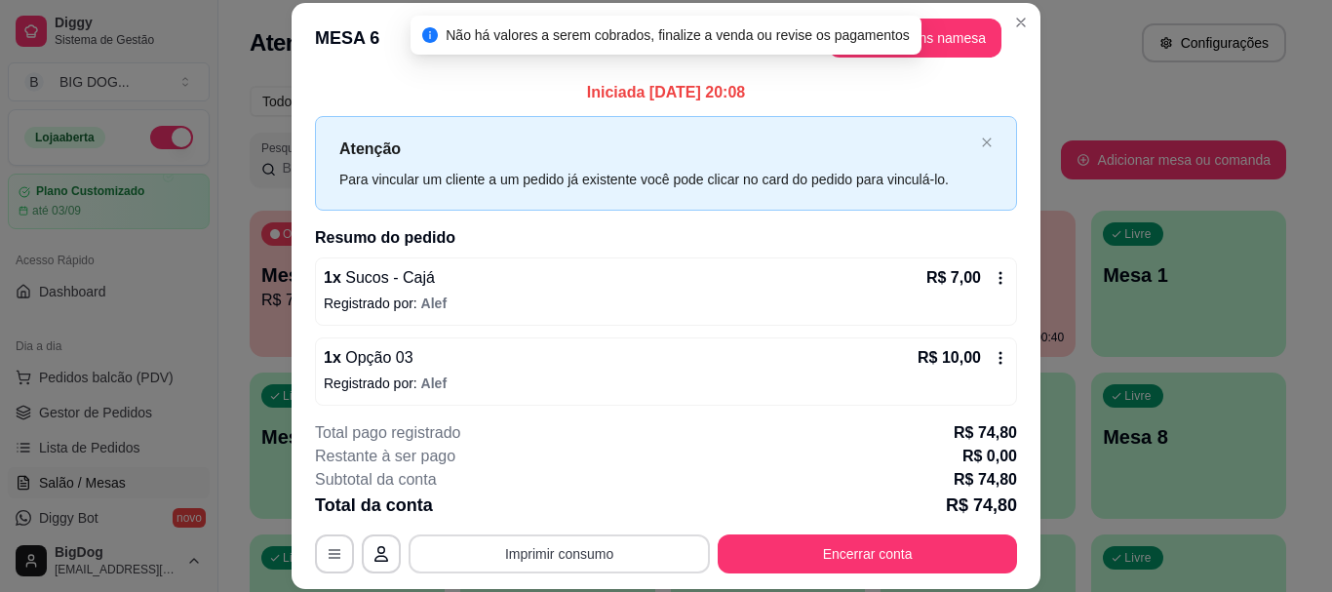
click at [541, 554] on button "Imprimir consumo" at bounding box center [558, 553] width 301 height 39
click at [552, 517] on button "IMPRESSORA" at bounding box center [557, 508] width 141 height 31
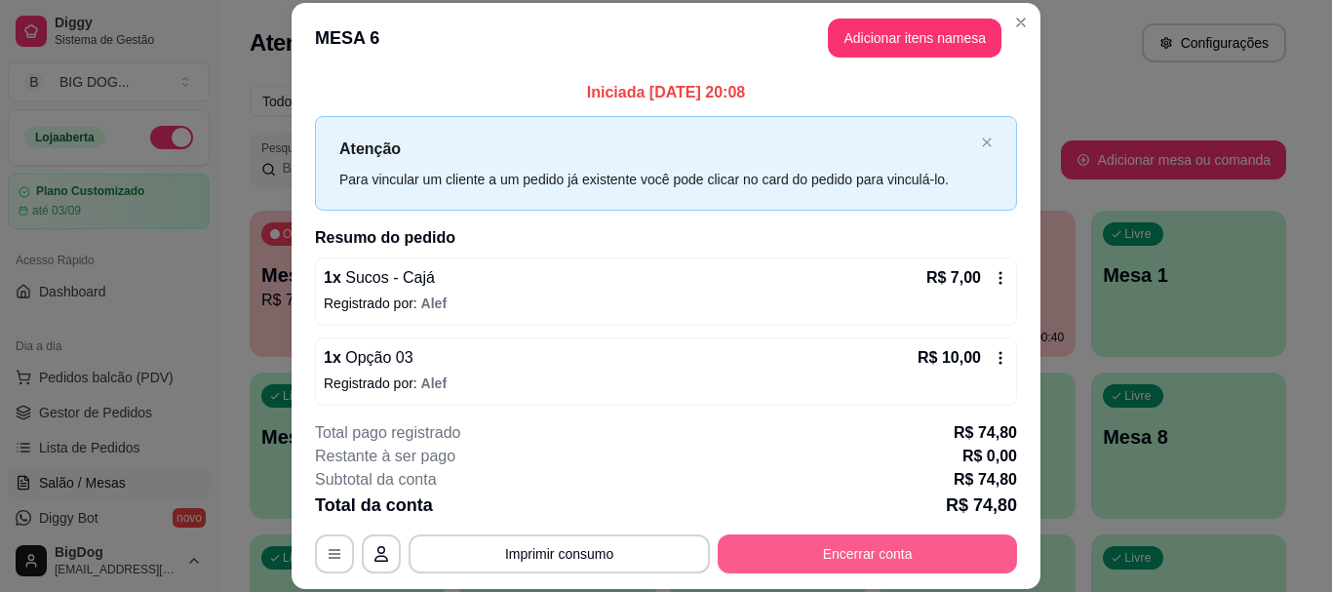
click at [827, 563] on button "Encerrar conta" at bounding box center [867, 553] width 299 height 39
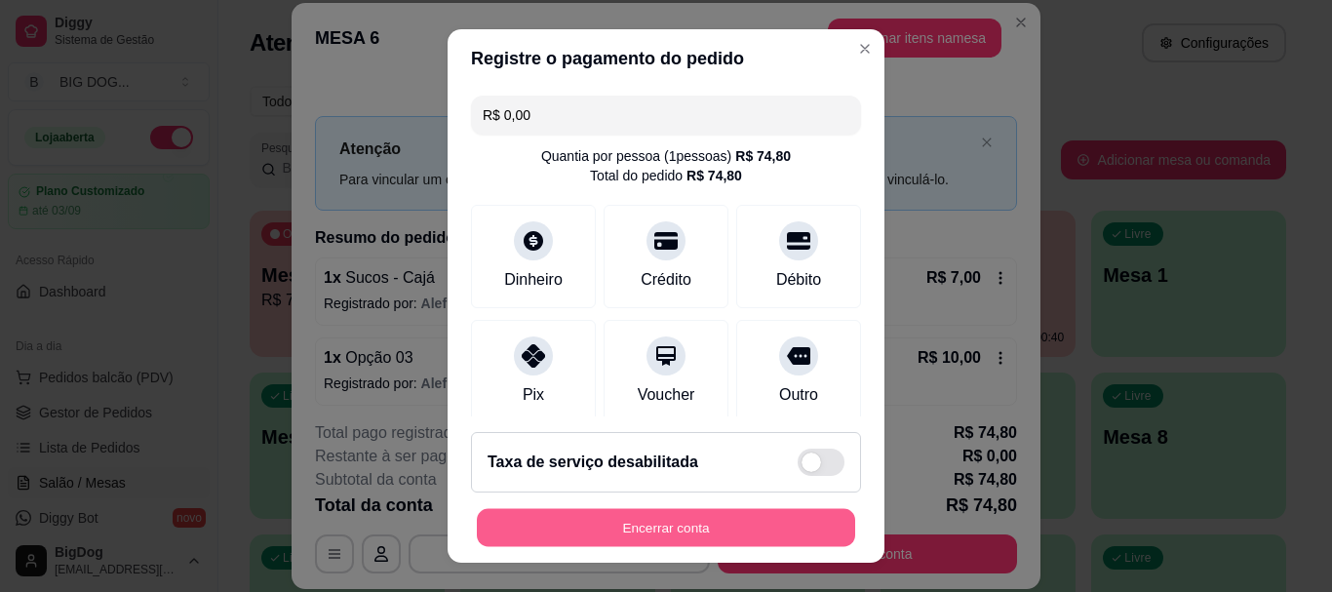
click at [765, 532] on button "Encerrar conta" at bounding box center [666, 527] width 378 height 38
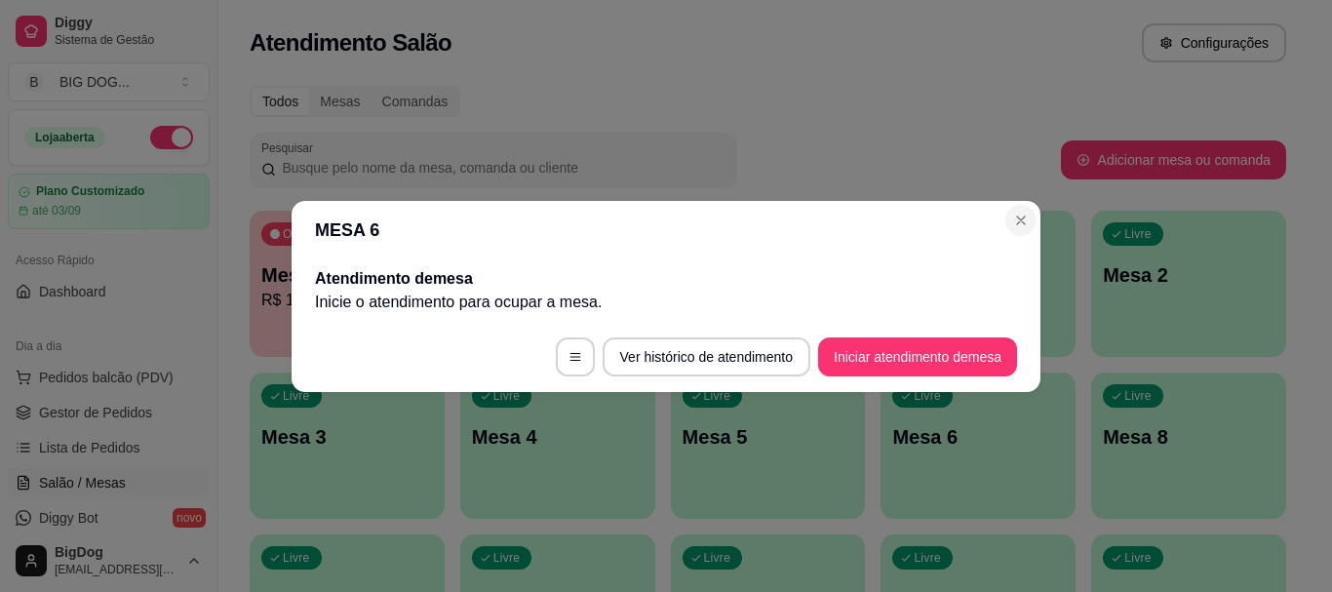
click at [696, 470] on div "MESA 6 Atendimento de mesa Inicie o atendimento para ocupar a mesa . Ver histór…" at bounding box center [666, 296] width 1332 height 592
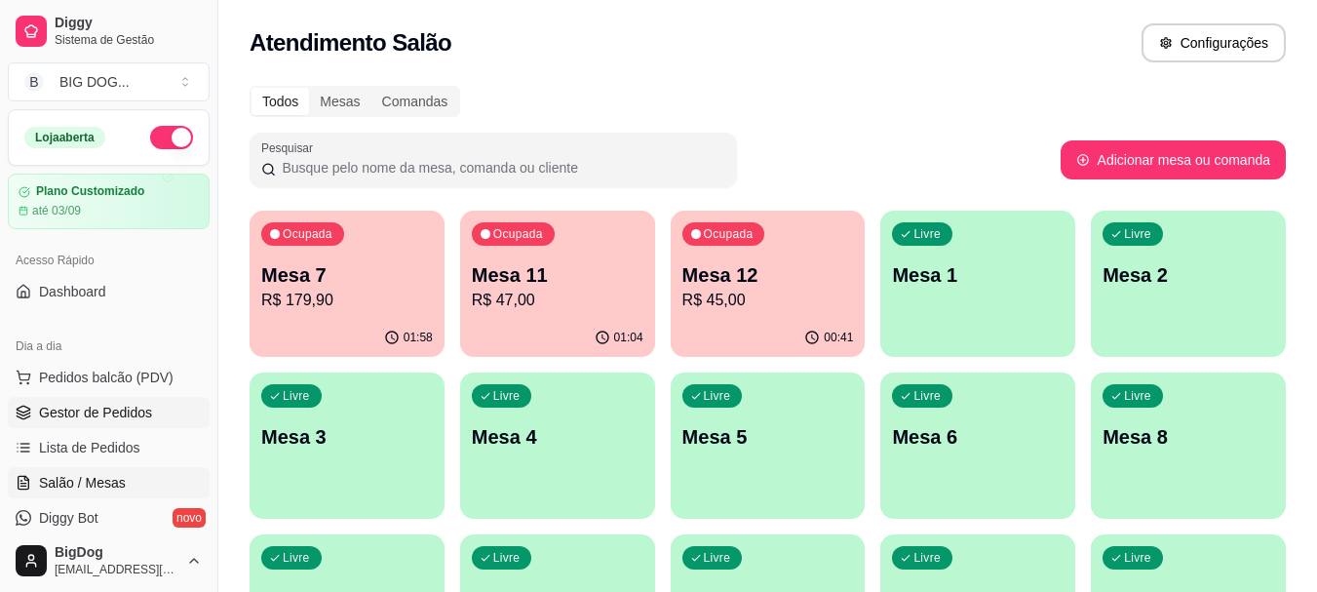
click at [109, 405] on span "Gestor de Pedidos" at bounding box center [95, 412] width 113 height 19
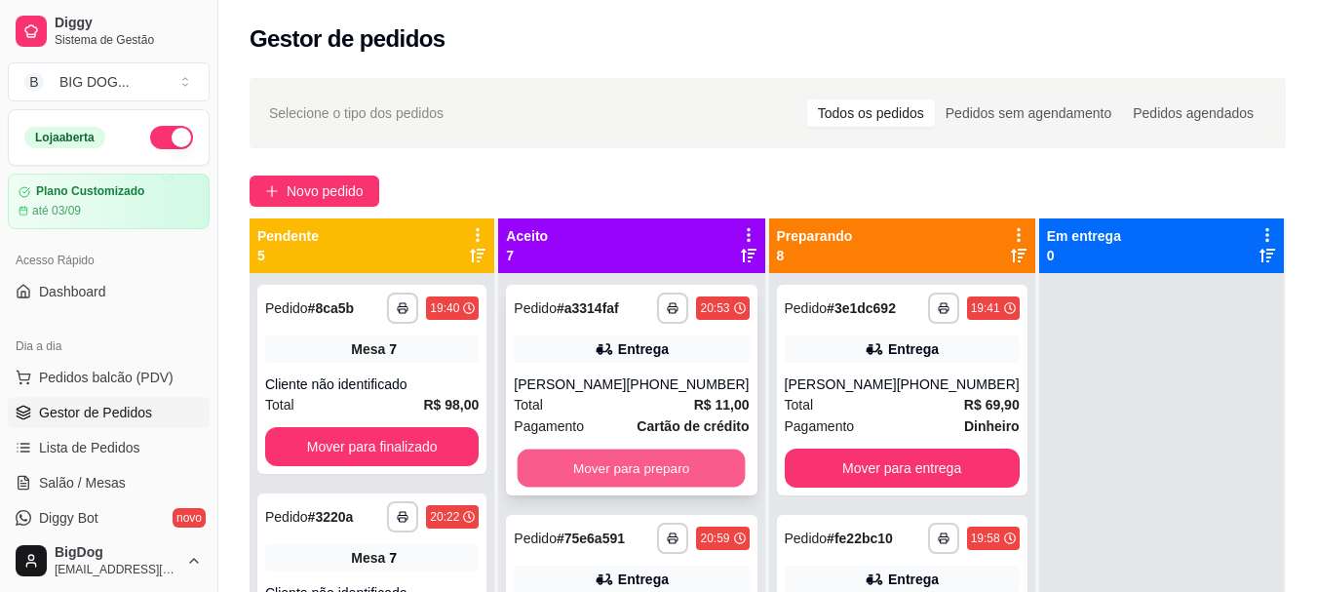
click at [678, 453] on button "Mover para preparo" at bounding box center [632, 468] width 228 height 38
click at [678, 453] on button "Mover para preparo" at bounding box center [631, 467] width 235 height 39
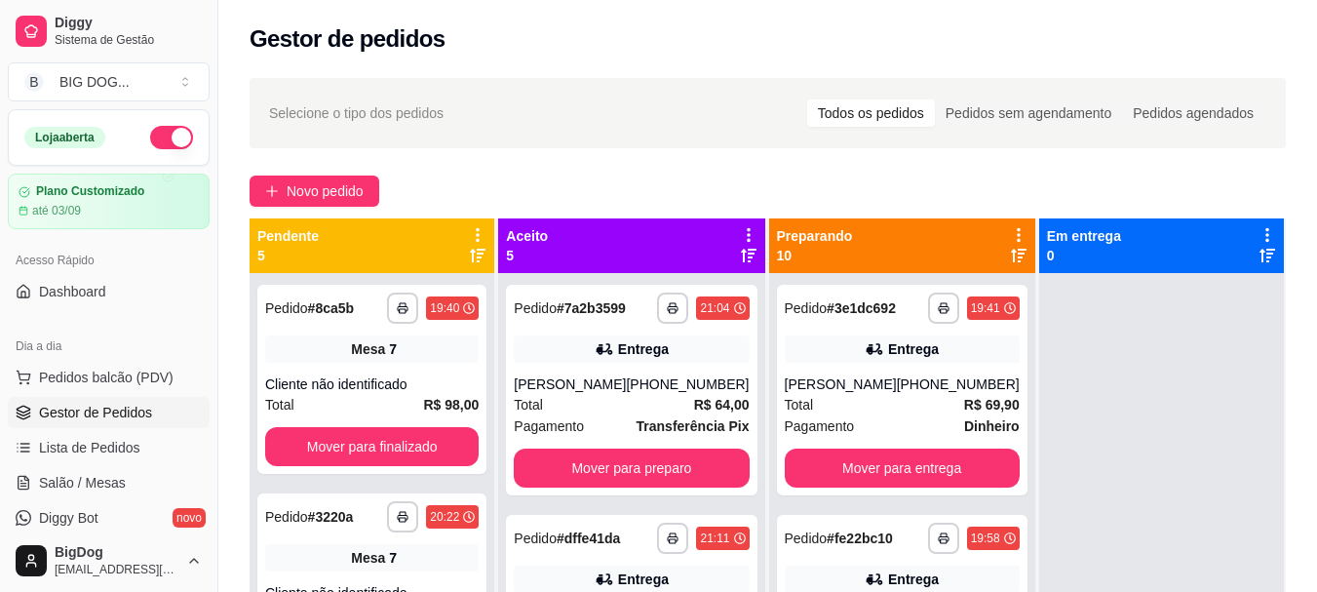
click at [678, 453] on div "**********" at bounding box center [631, 390] width 251 height 211
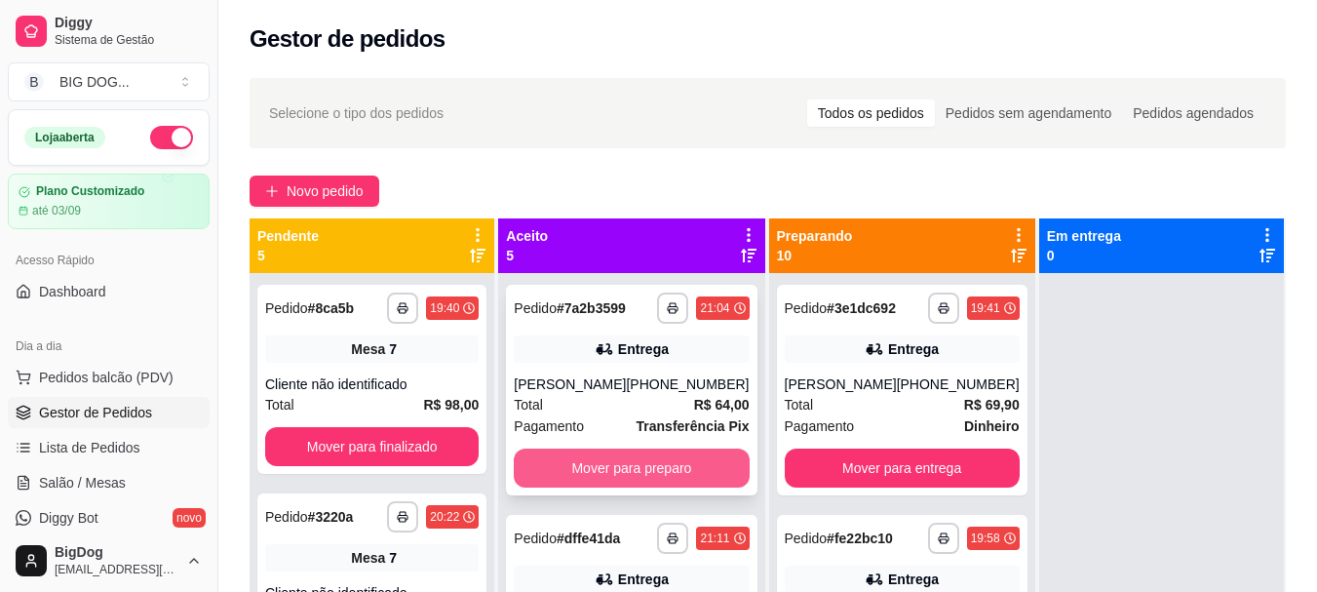
click at [611, 487] on button "Mover para preparo" at bounding box center [631, 467] width 235 height 39
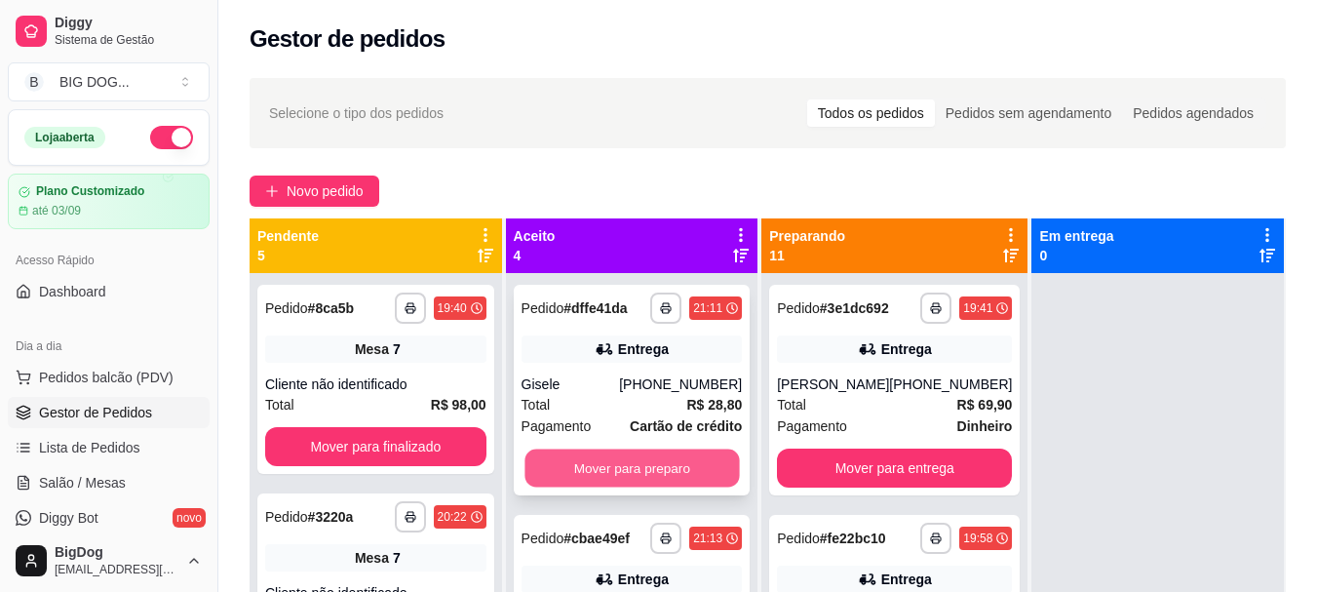
click at [617, 473] on button "Mover para preparo" at bounding box center [631, 468] width 214 height 38
click at [617, 473] on button "Mover para preparo" at bounding box center [632, 467] width 221 height 39
click at [617, 473] on button "Mover para preparo" at bounding box center [631, 468] width 214 height 38
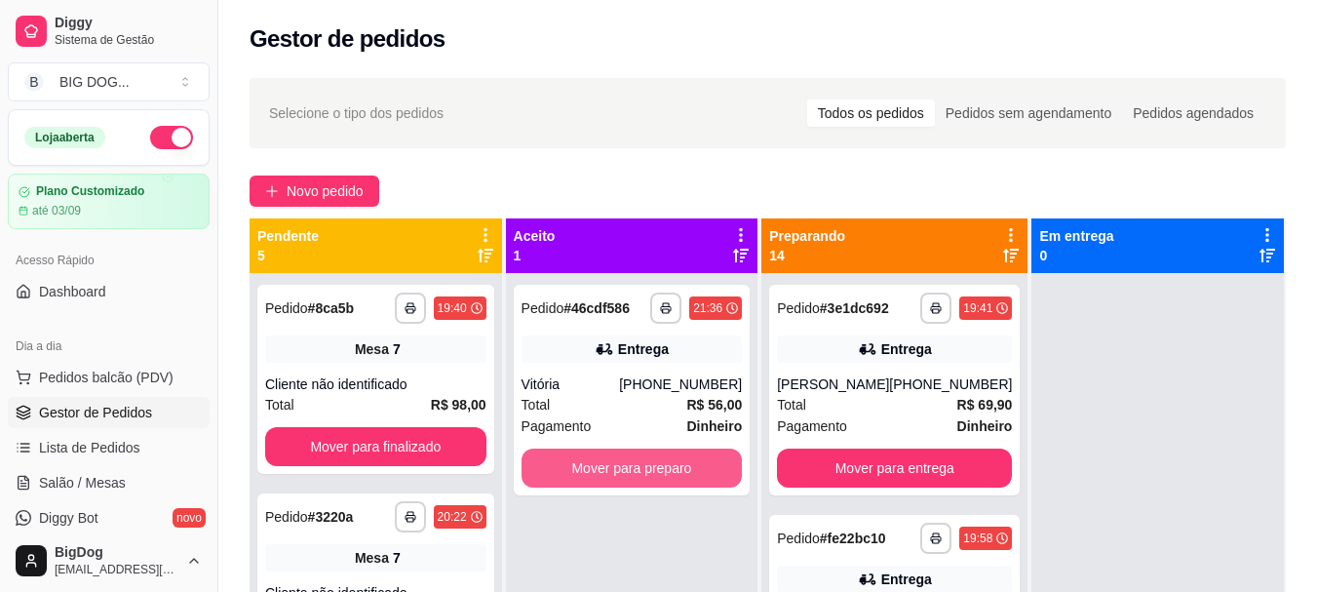
click at [617, 473] on button "Mover para preparo" at bounding box center [632, 467] width 221 height 39
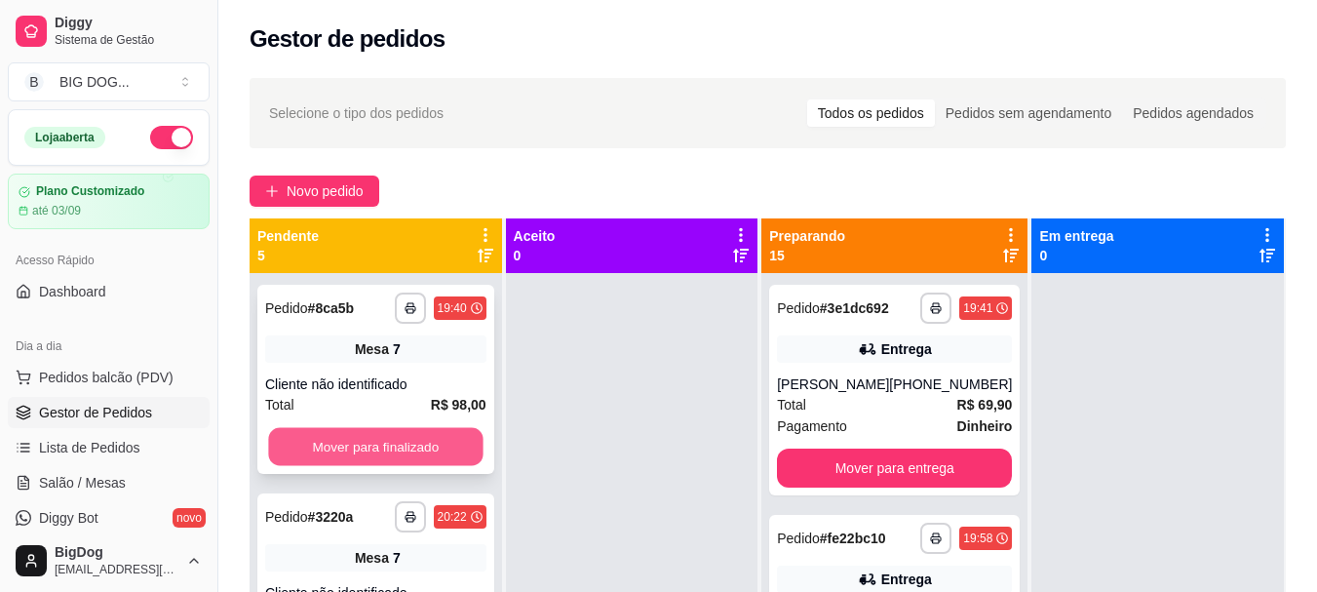
click at [438, 431] on button "Mover para finalizado" at bounding box center [375, 447] width 214 height 38
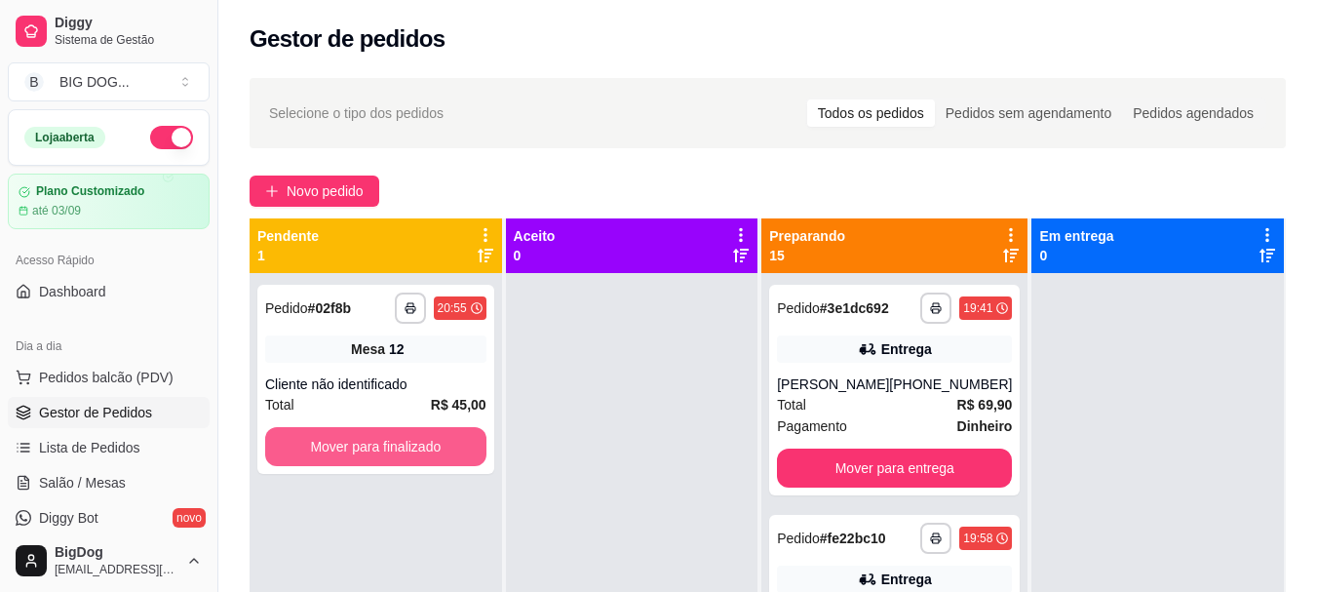
click at [438, 431] on button "Mover para finalizado" at bounding box center [375, 446] width 221 height 39
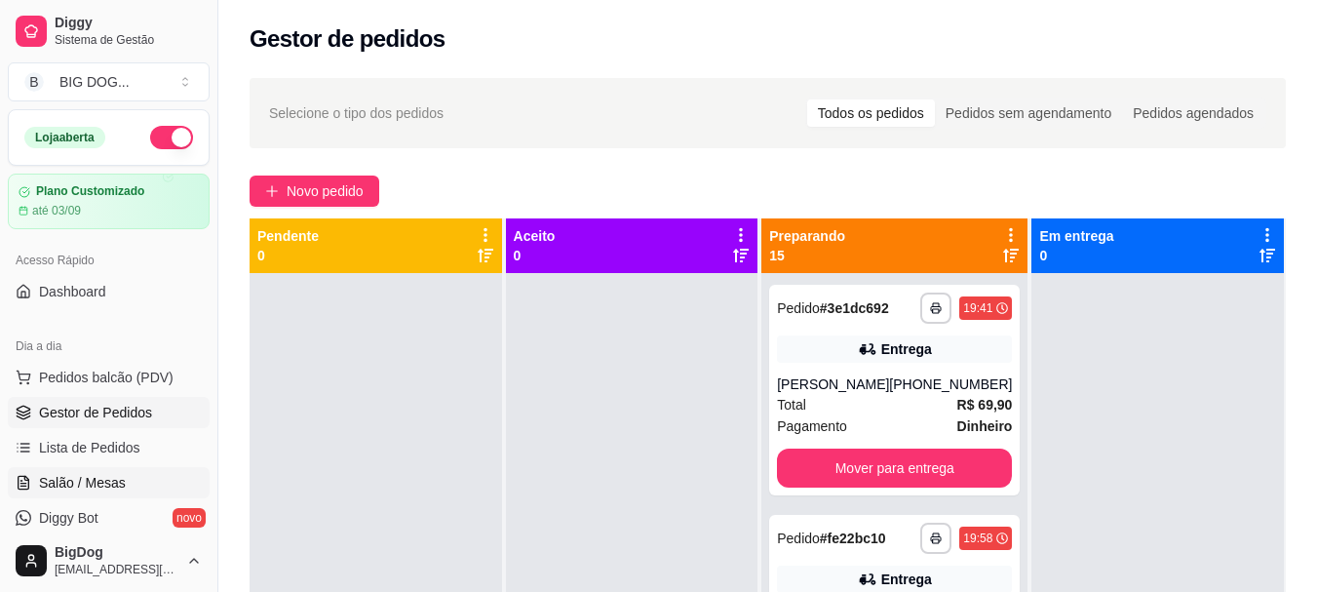
click at [90, 482] on span "Salão / Mesas" at bounding box center [82, 482] width 87 height 19
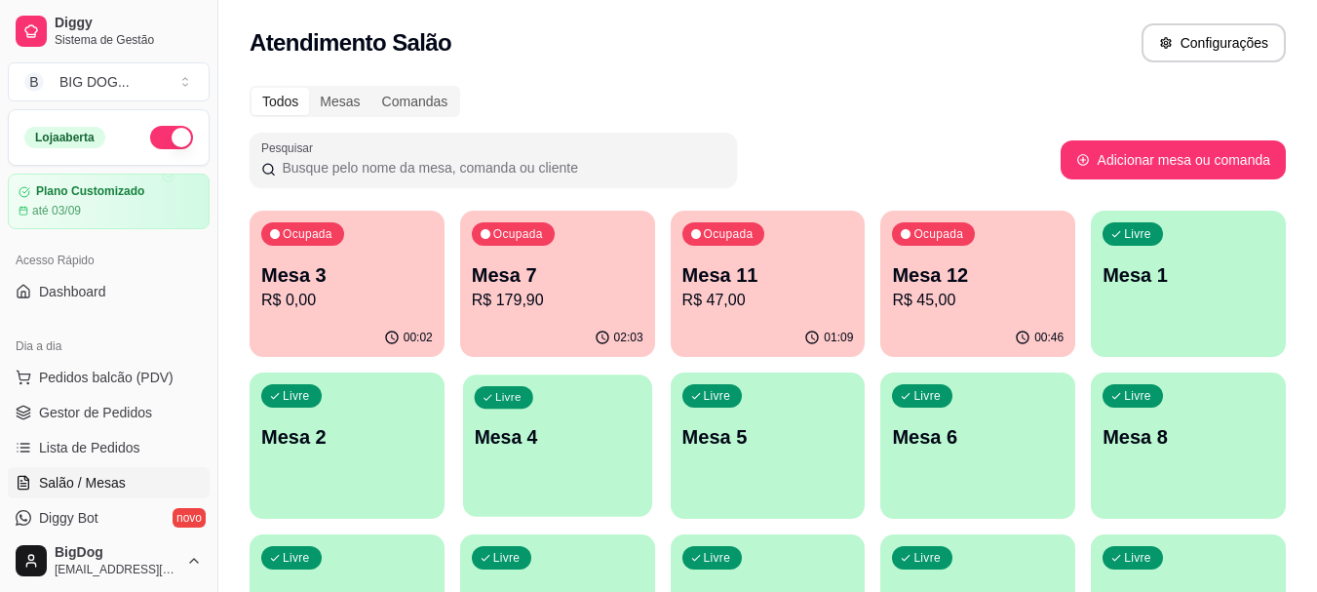
click at [519, 439] on p "Mesa 4" at bounding box center [557, 437] width 167 height 26
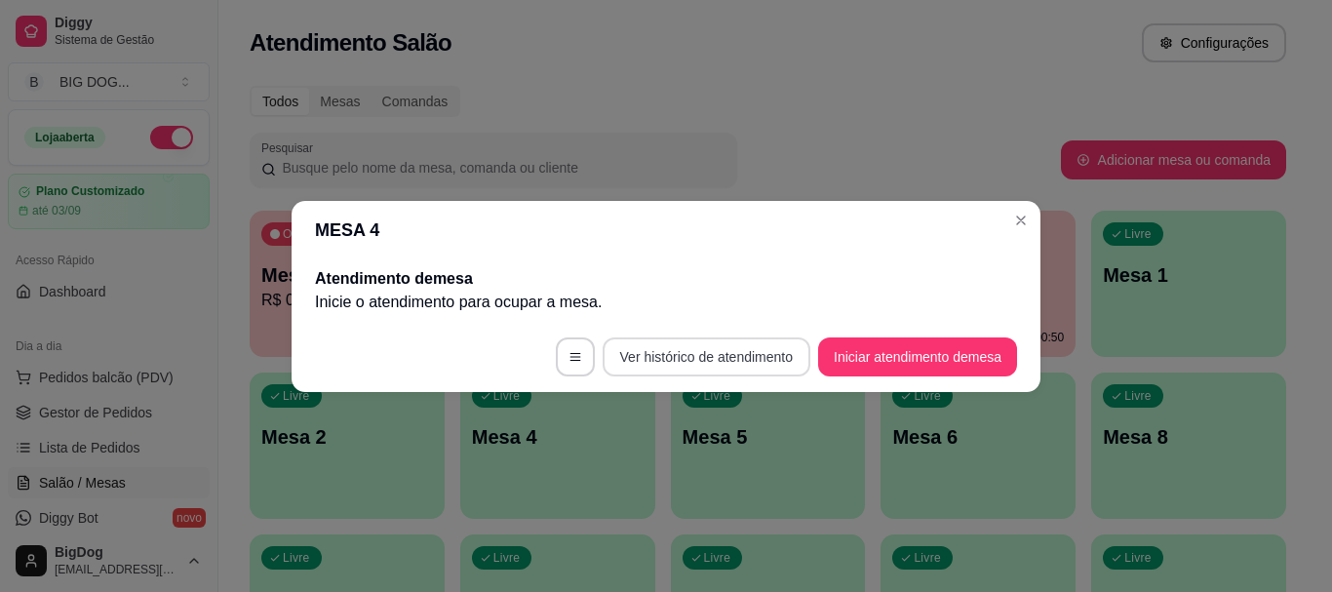
click at [752, 359] on button "Ver histórico de atendimento" at bounding box center [706, 356] width 208 height 39
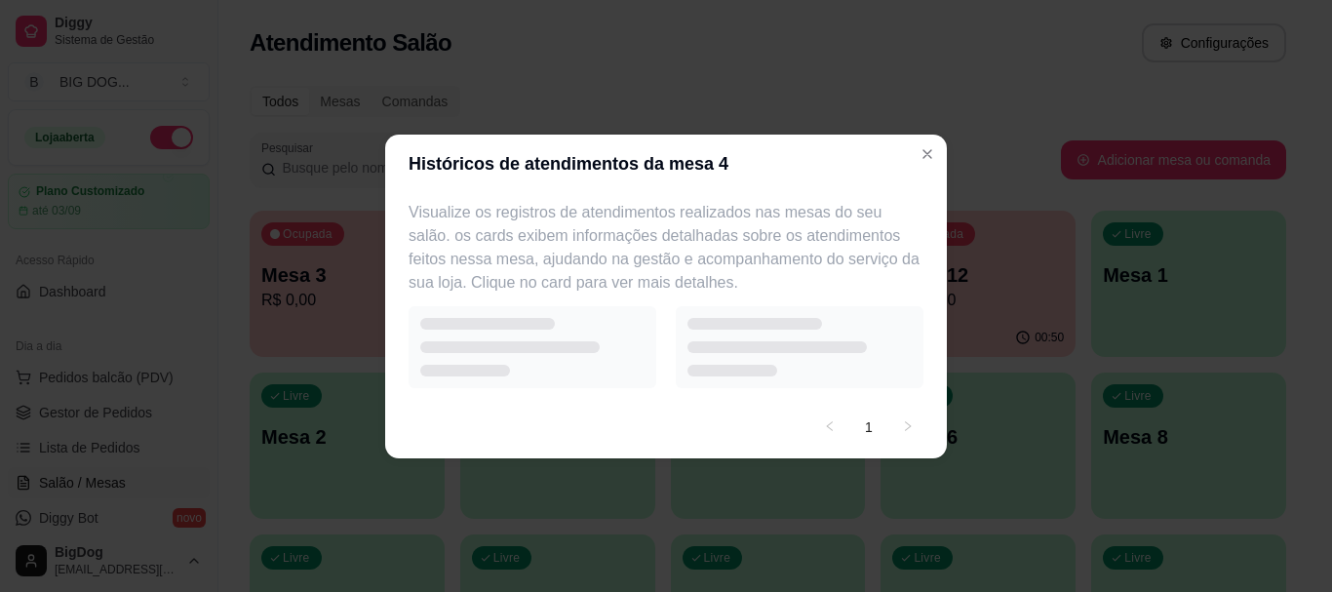
select select "7"
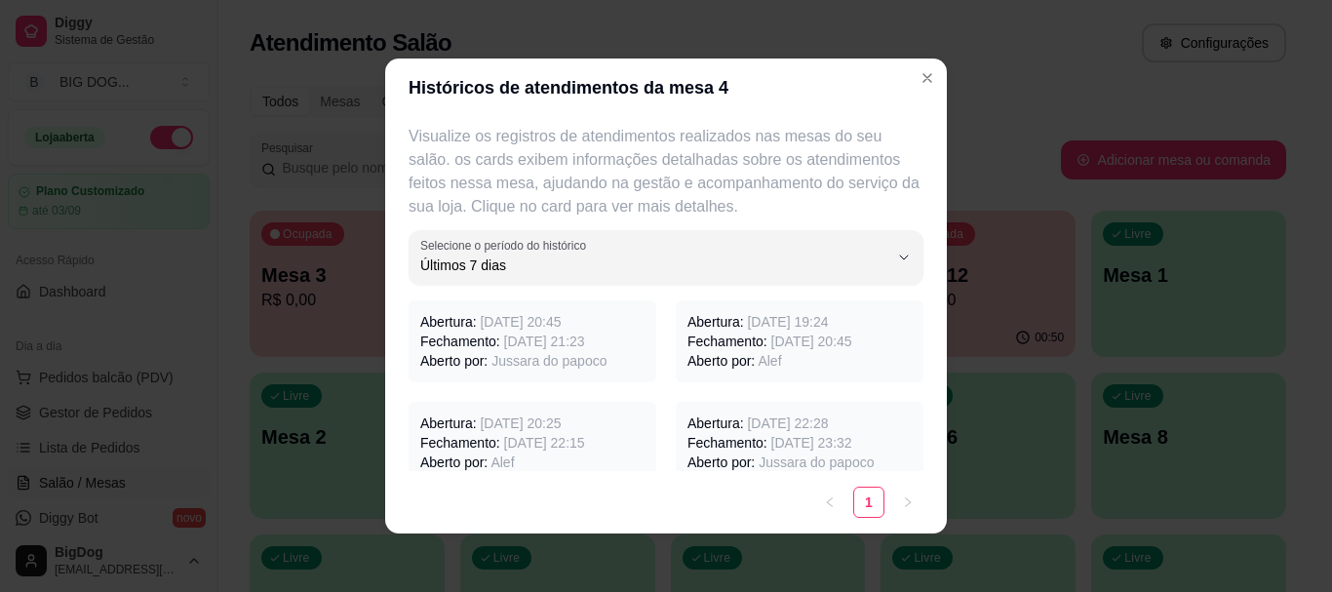
click at [536, 336] on span "[DATE] 21:23" at bounding box center [544, 341] width 81 height 16
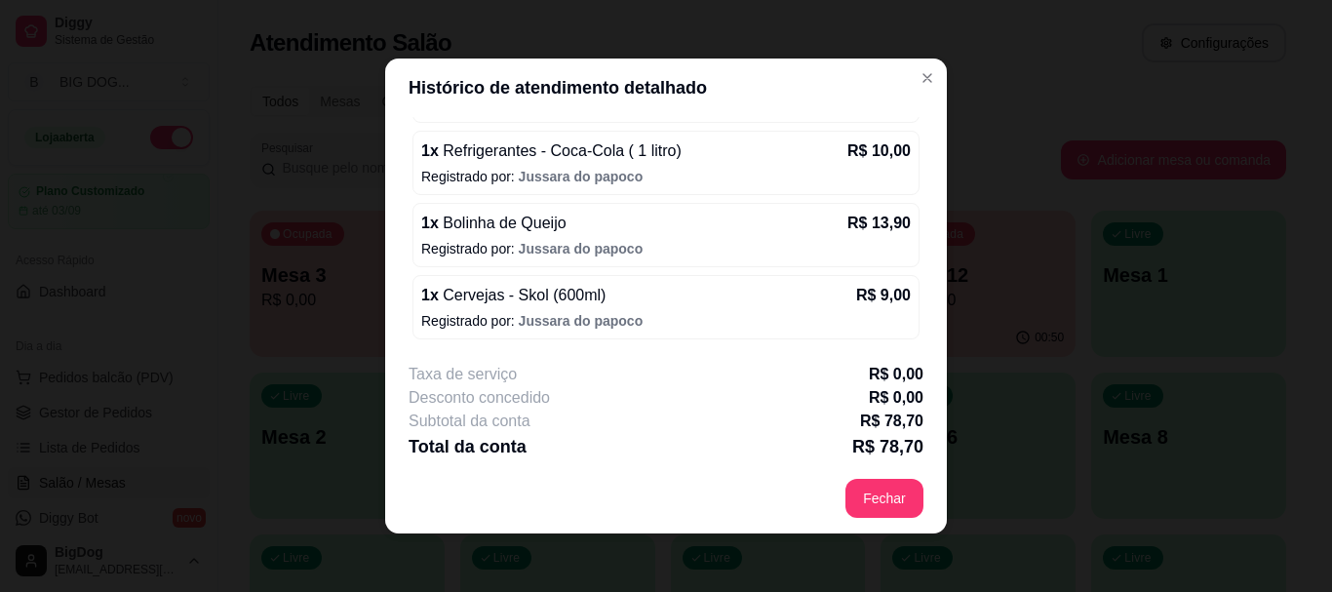
scroll to position [239, 0]
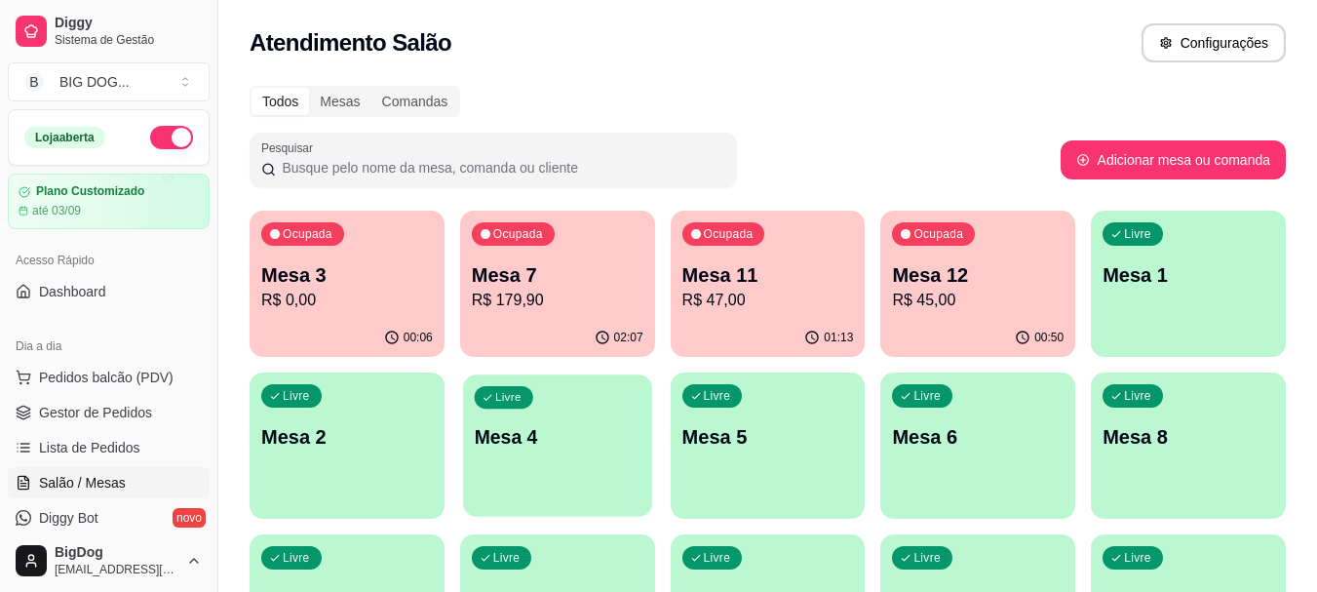
click at [606, 425] on p "Mesa 4" at bounding box center [557, 437] width 167 height 26
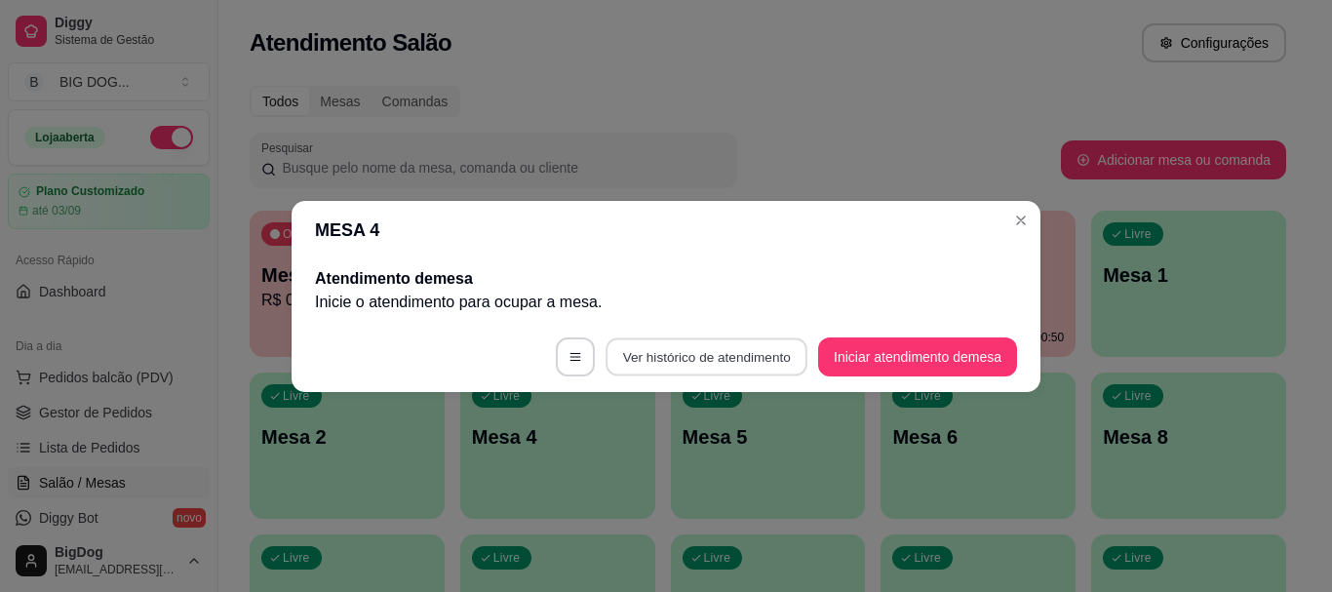
click at [698, 364] on button "Ver histórico de atendimento" at bounding box center [706, 356] width 202 height 38
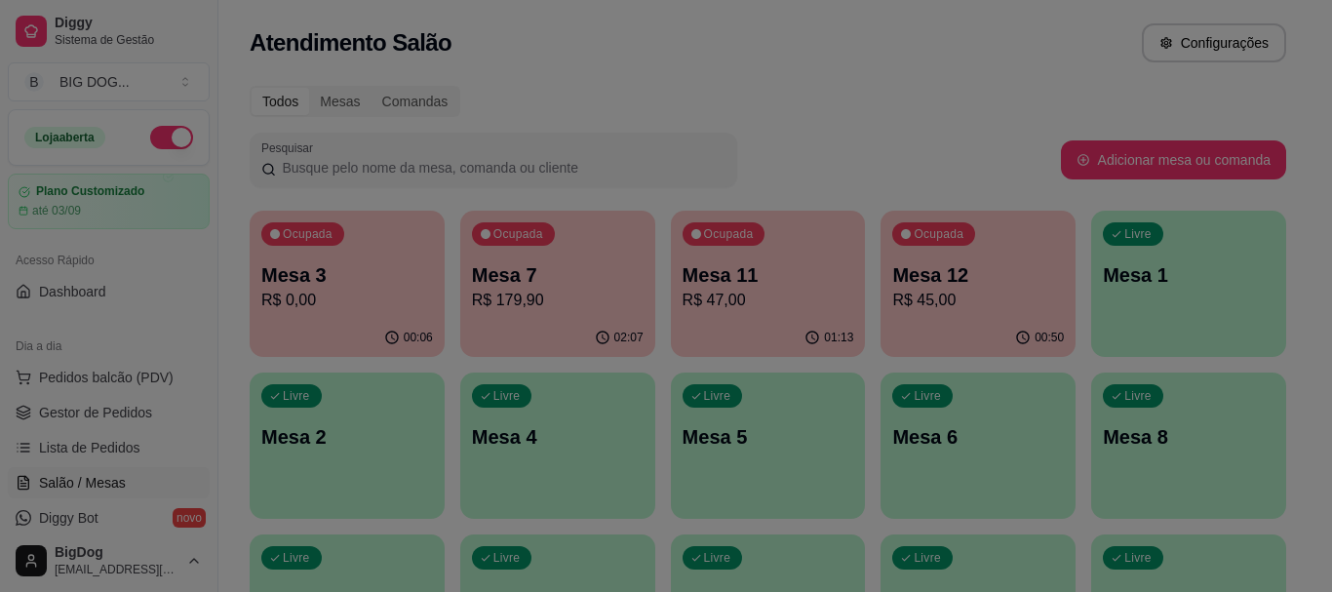
select select "7"
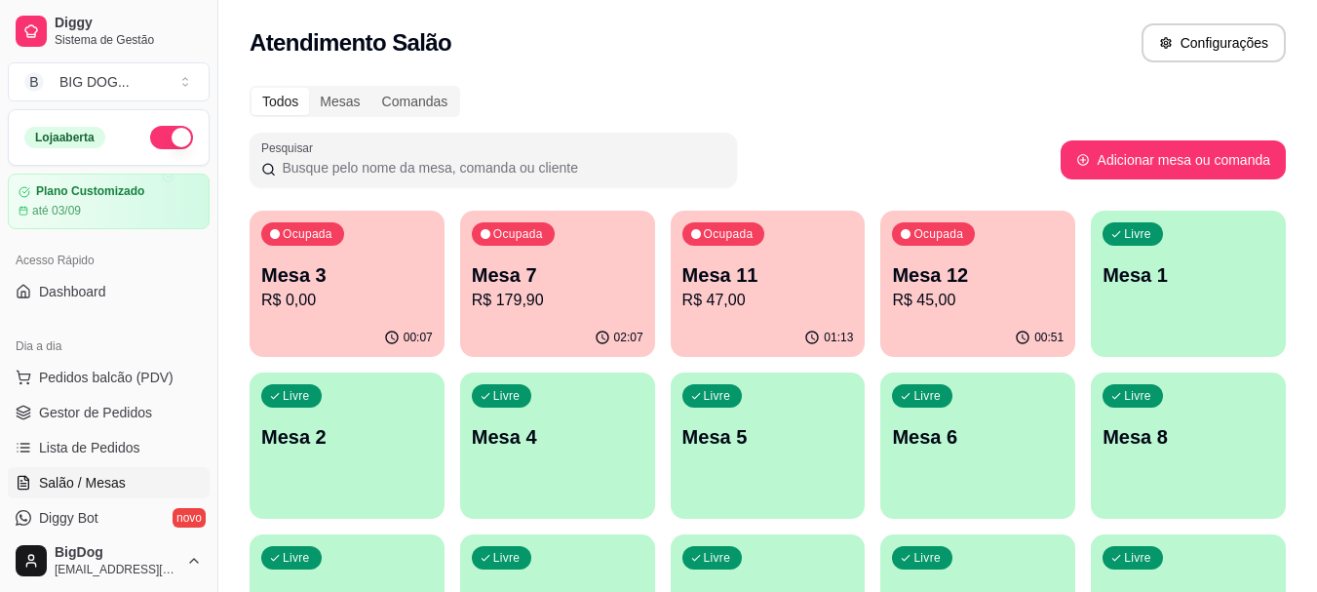
click at [519, 433] on p "Mesa 4" at bounding box center [558, 436] width 172 height 27
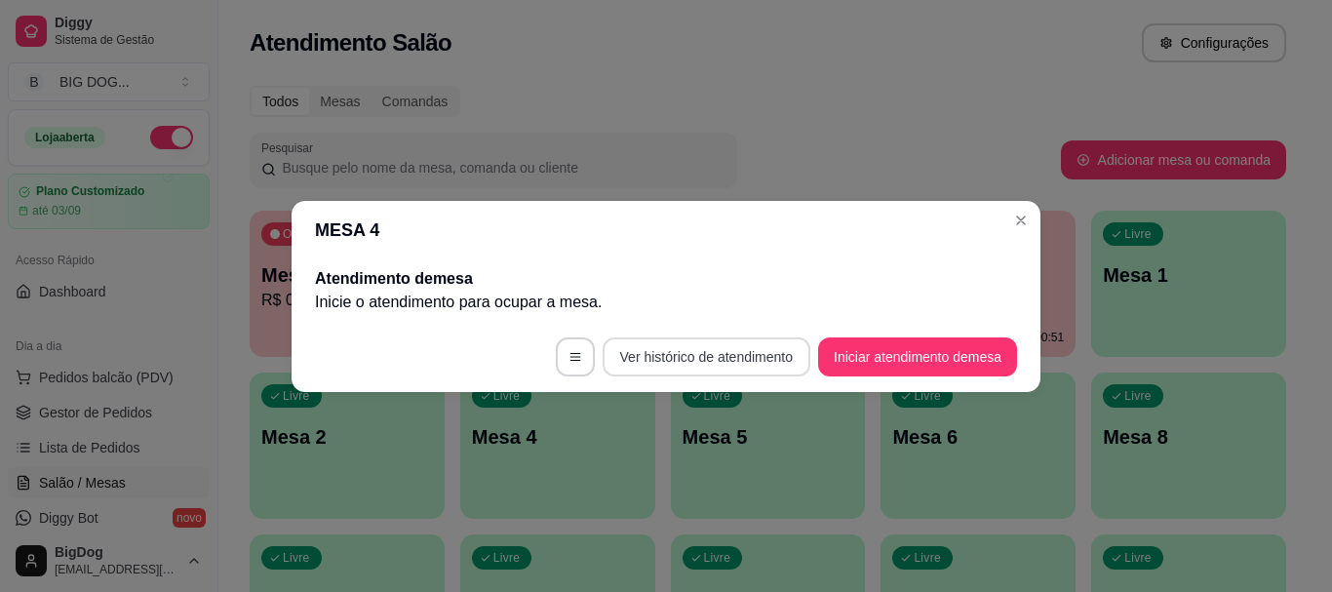
click at [666, 353] on button "Ver histórico de atendimento" at bounding box center [706, 356] width 208 height 39
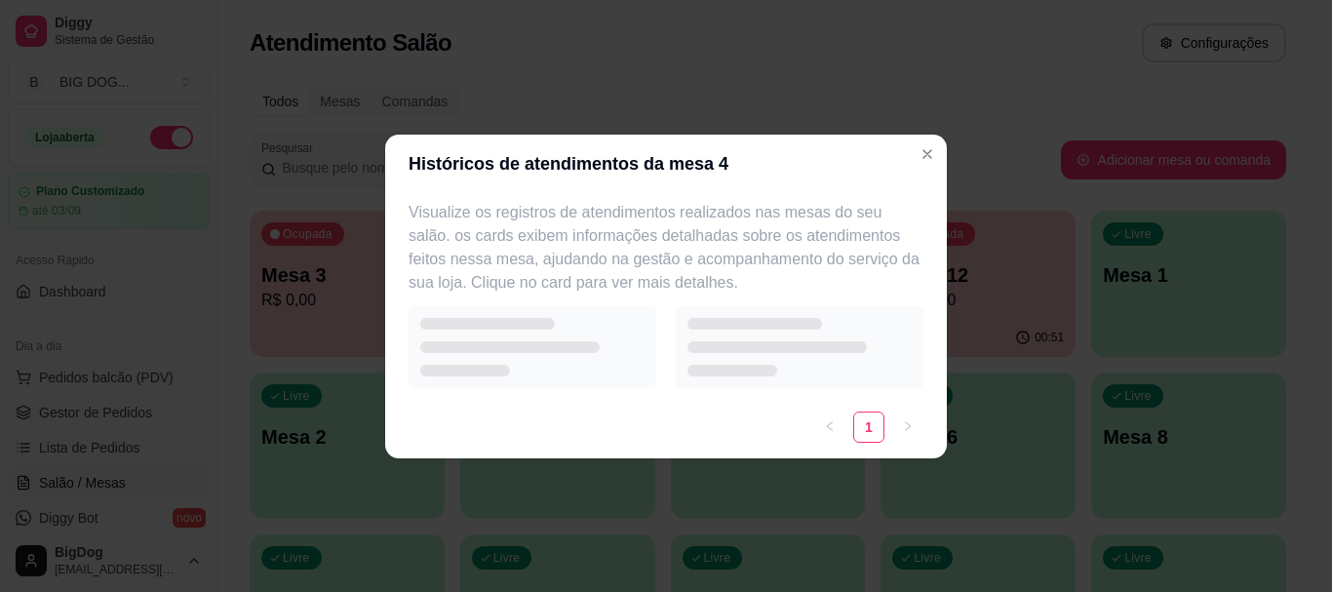
select select "7"
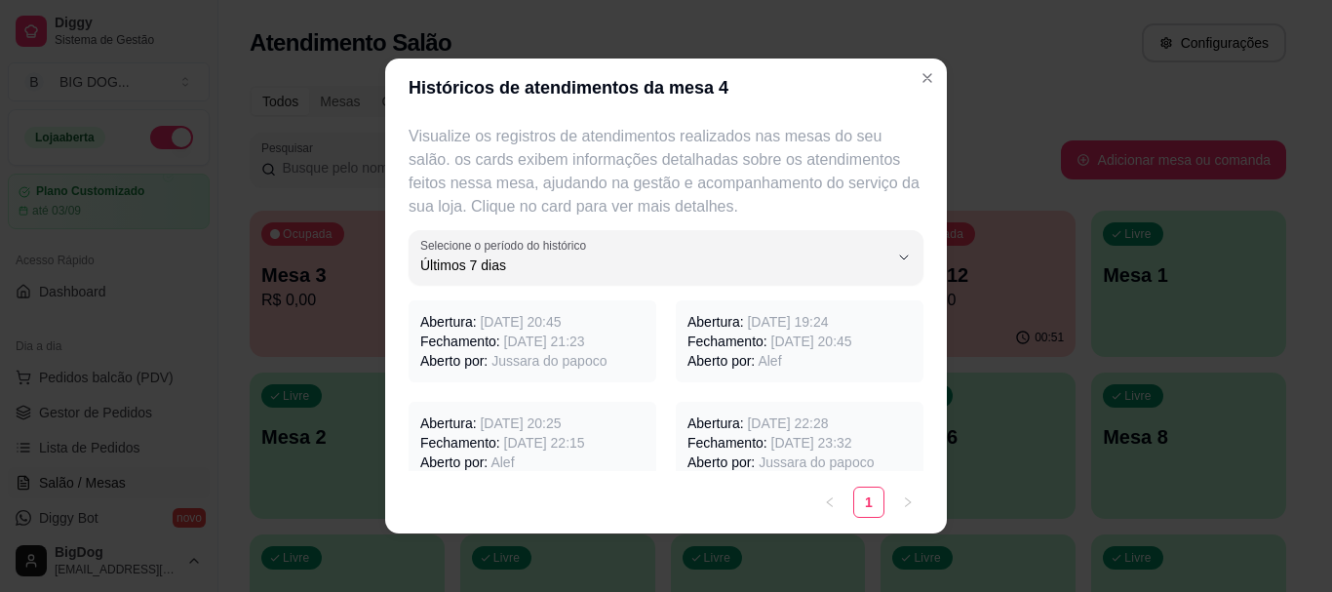
click at [554, 336] on span "[DATE] 21:23" at bounding box center [544, 341] width 81 height 16
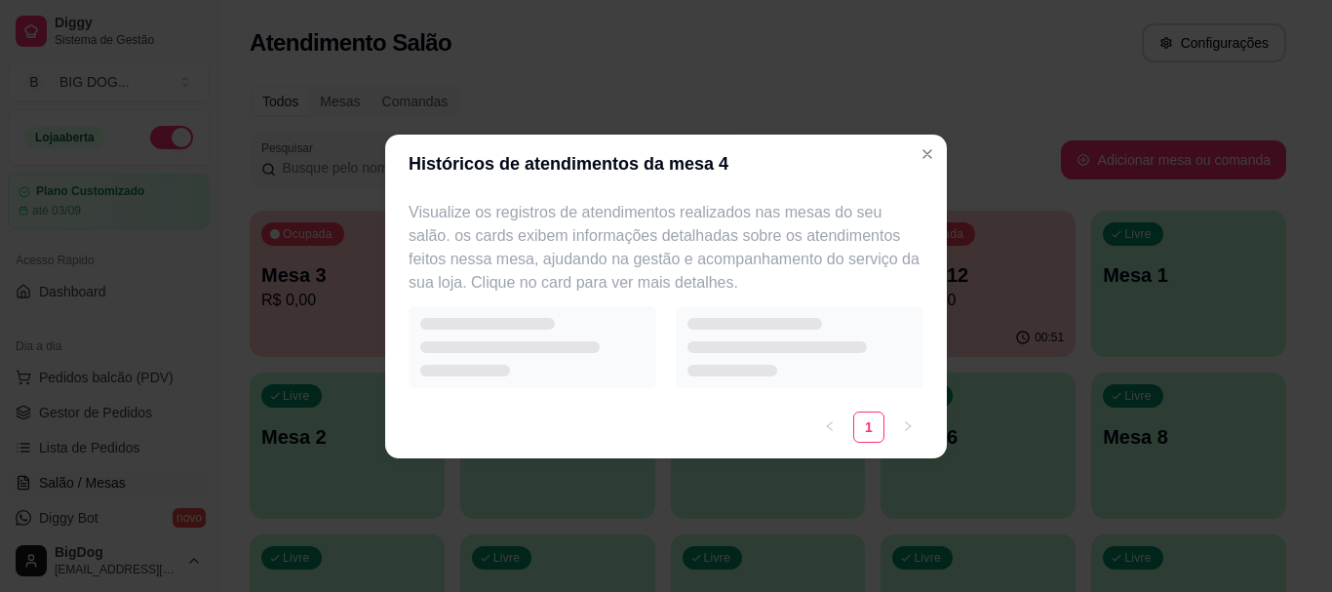
select select "7"
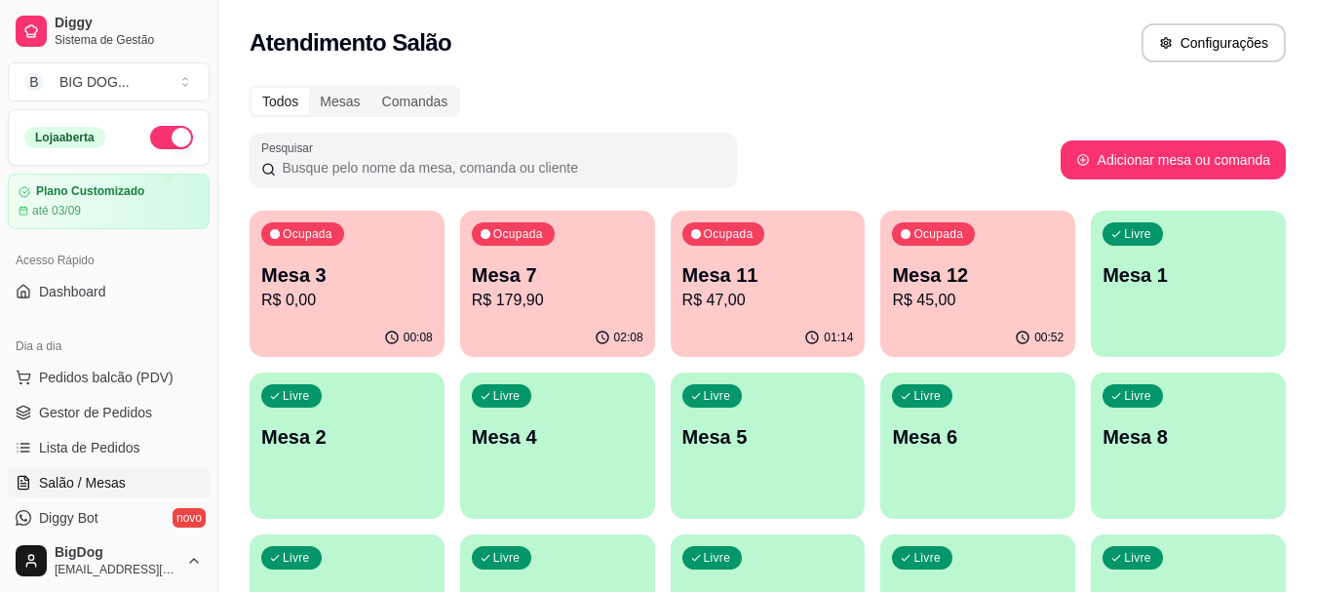
click at [361, 244] on div "Ocupada Mesa 3 R$ 0,00" at bounding box center [347, 265] width 195 height 108
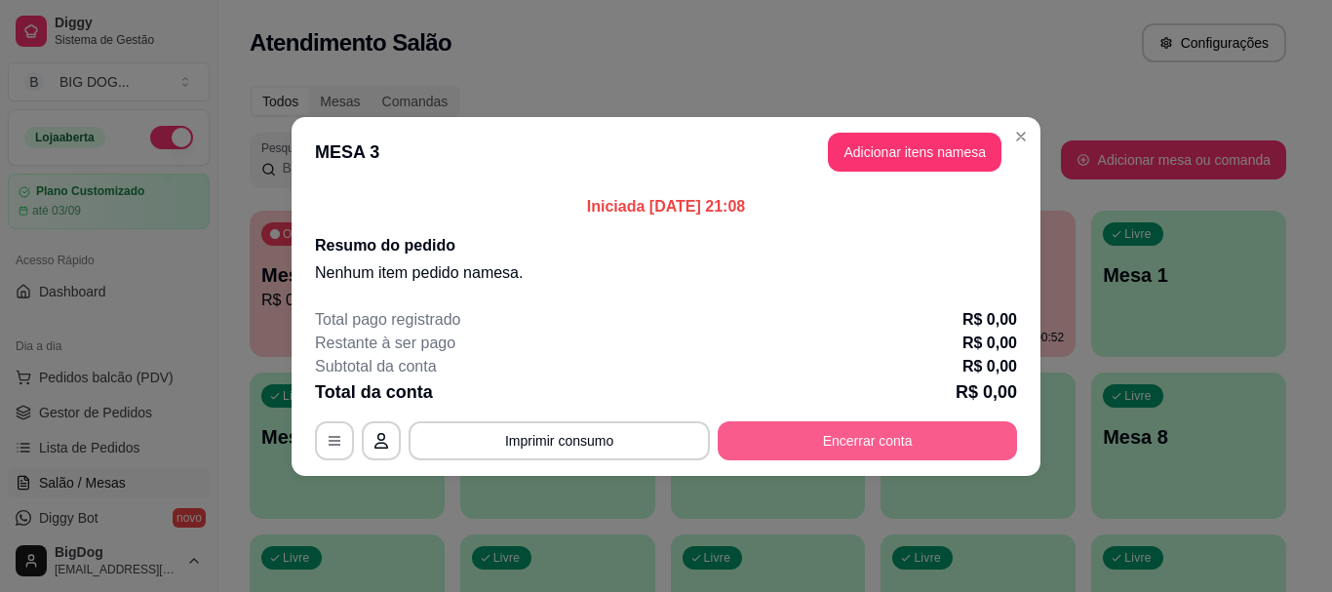
click at [748, 438] on button "Encerrar conta" at bounding box center [867, 440] width 299 height 39
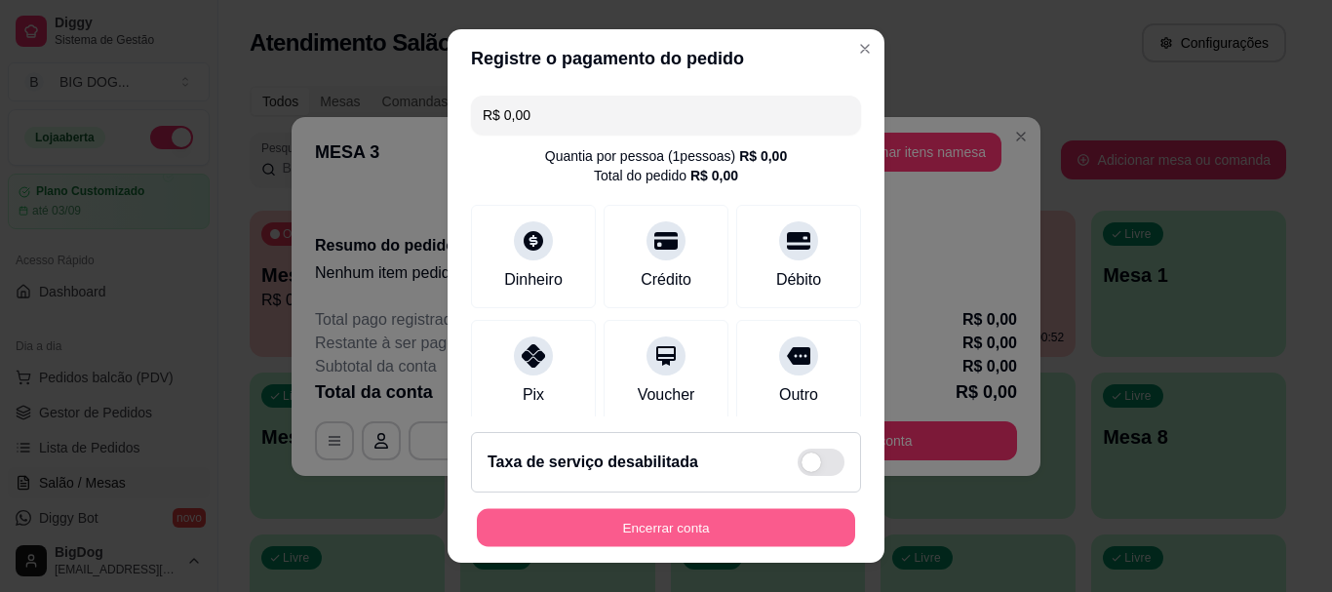
click at [672, 531] on button "Encerrar conta" at bounding box center [666, 527] width 378 height 38
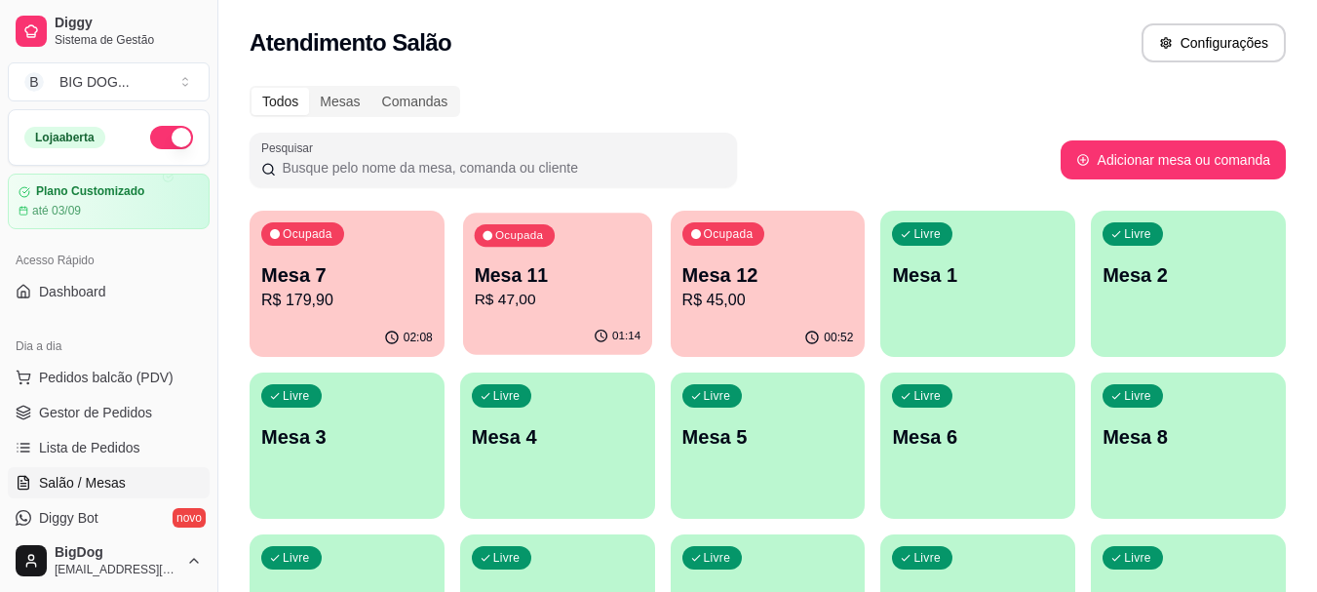
click at [530, 264] on p "Mesa 11" at bounding box center [557, 275] width 167 height 26
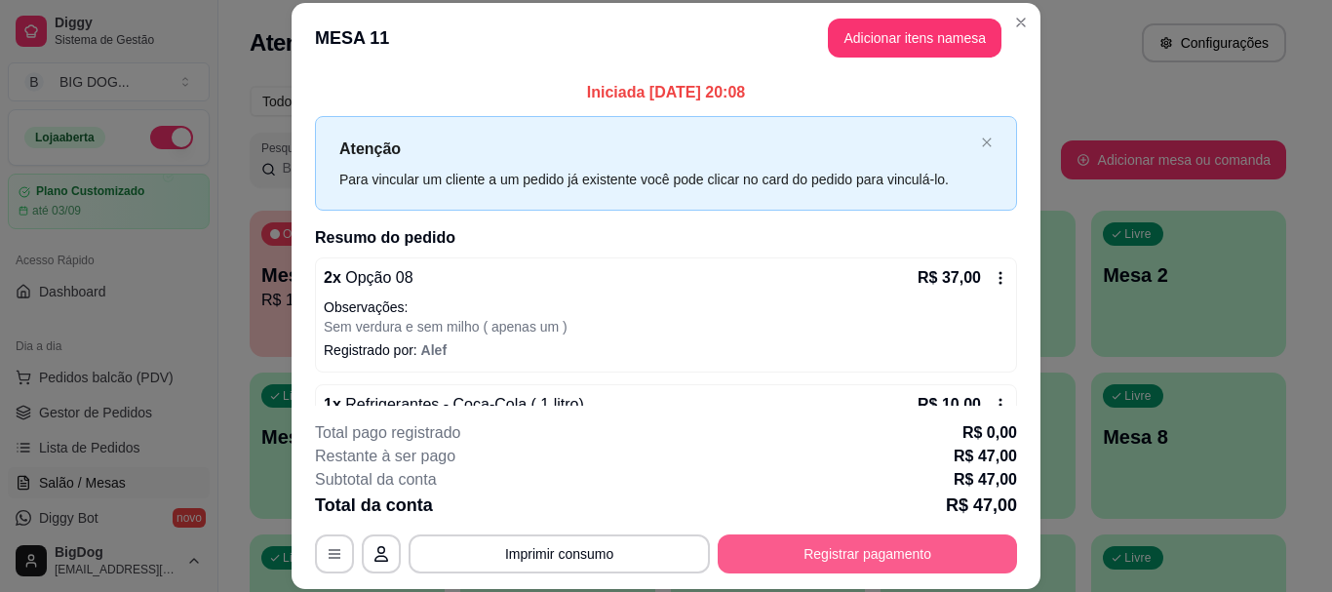
click at [804, 547] on button "Registrar pagamento" at bounding box center [867, 553] width 299 height 39
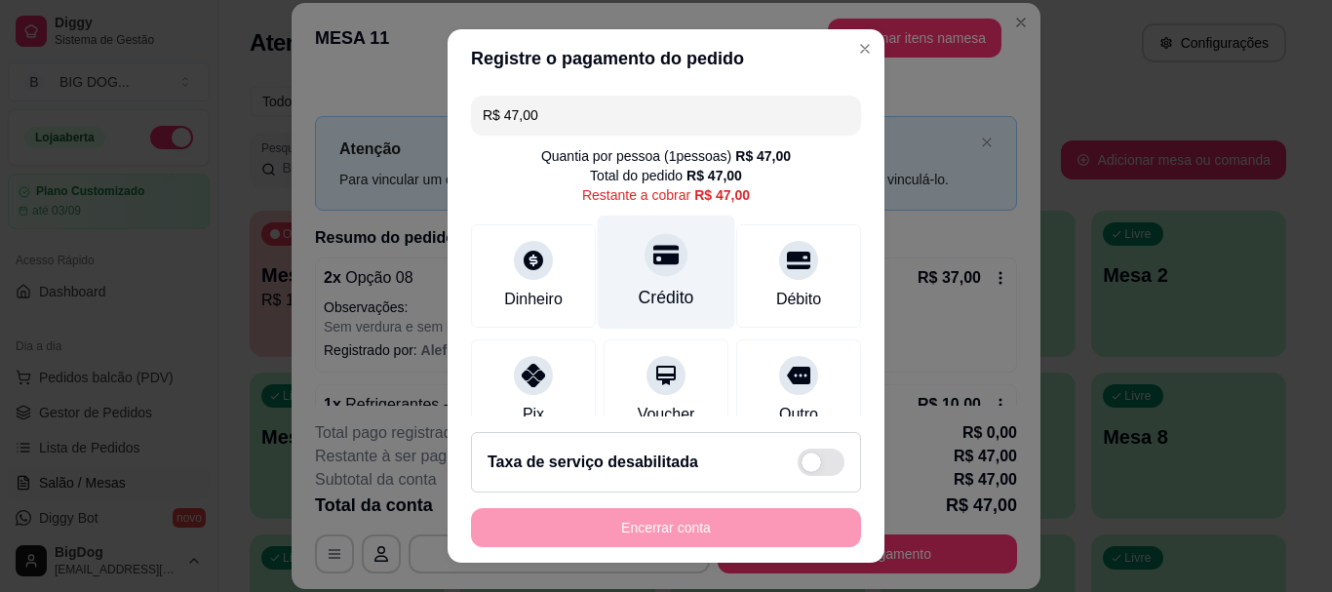
click at [642, 279] on div "Crédito" at bounding box center [666, 272] width 137 height 114
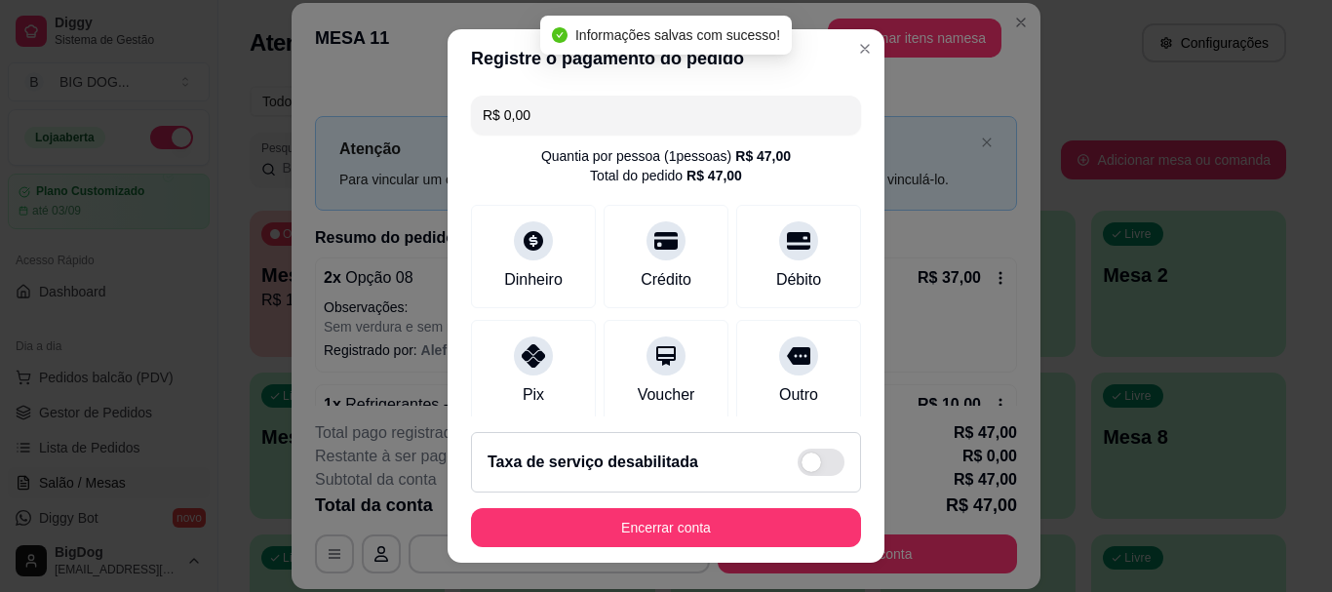
type input "R$ 0,00"
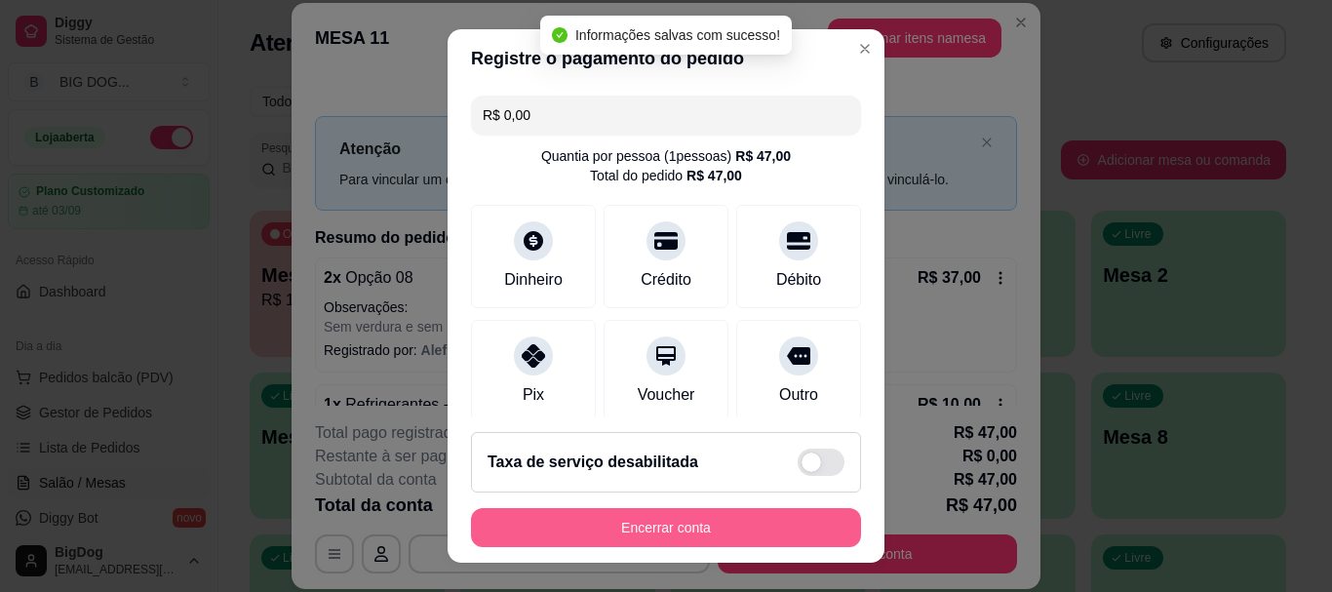
click at [694, 520] on button "Encerrar conta" at bounding box center [666, 527] width 390 height 39
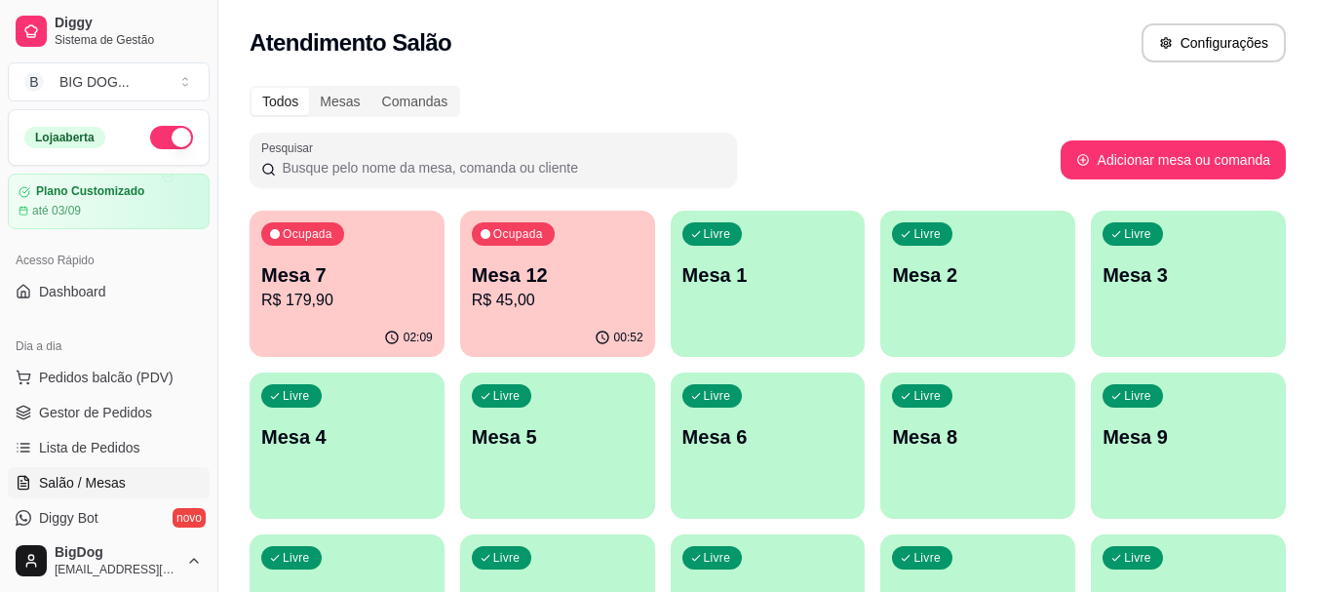
click at [558, 275] on p "Mesa 12" at bounding box center [558, 274] width 172 height 27
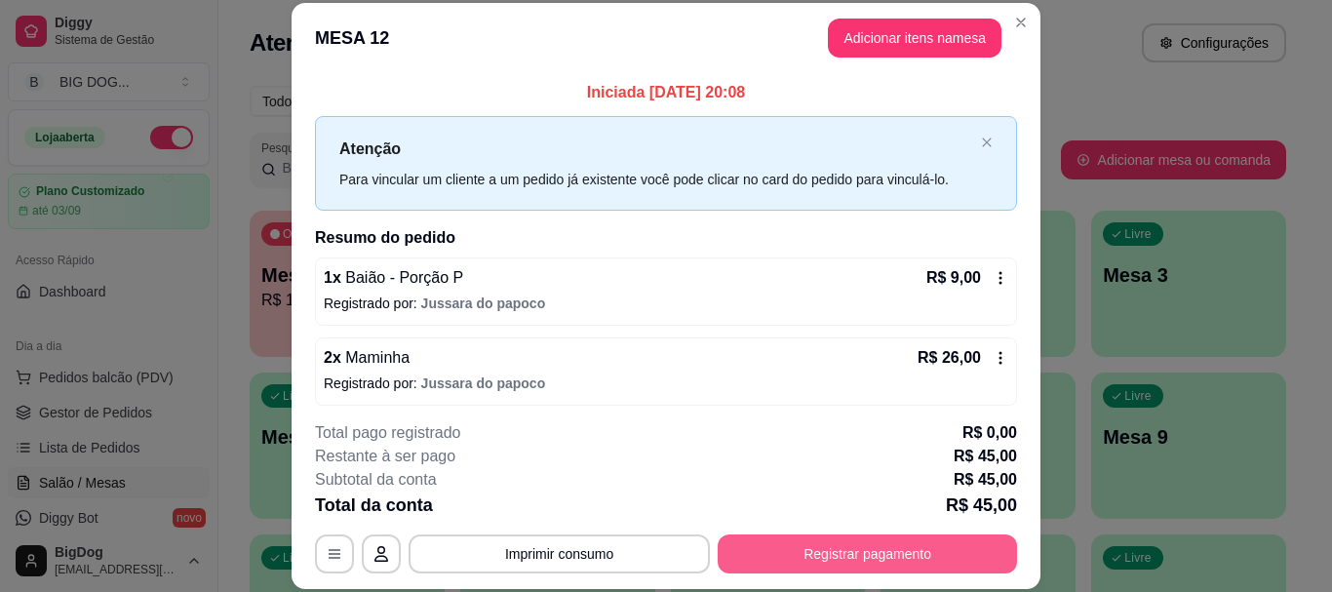
click at [795, 538] on button "Registrar pagamento" at bounding box center [867, 553] width 299 height 39
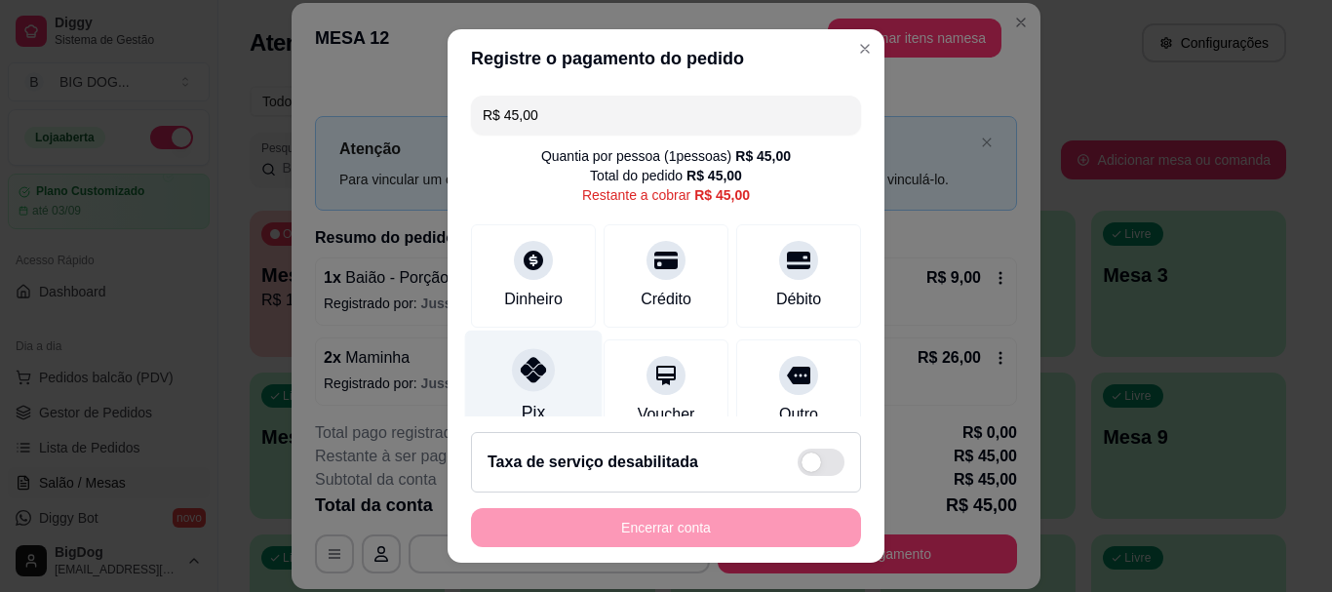
click at [533, 402] on div "Pix" at bounding box center [533, 387] width 137 height 114
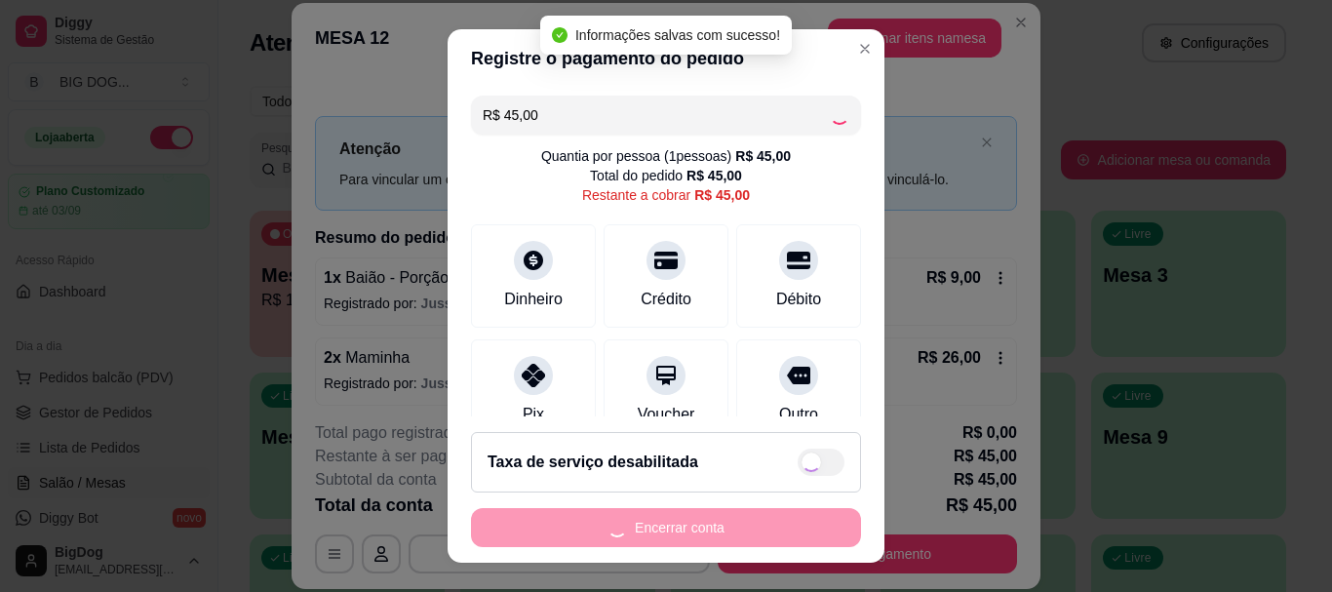
type input "R$ 0,00"
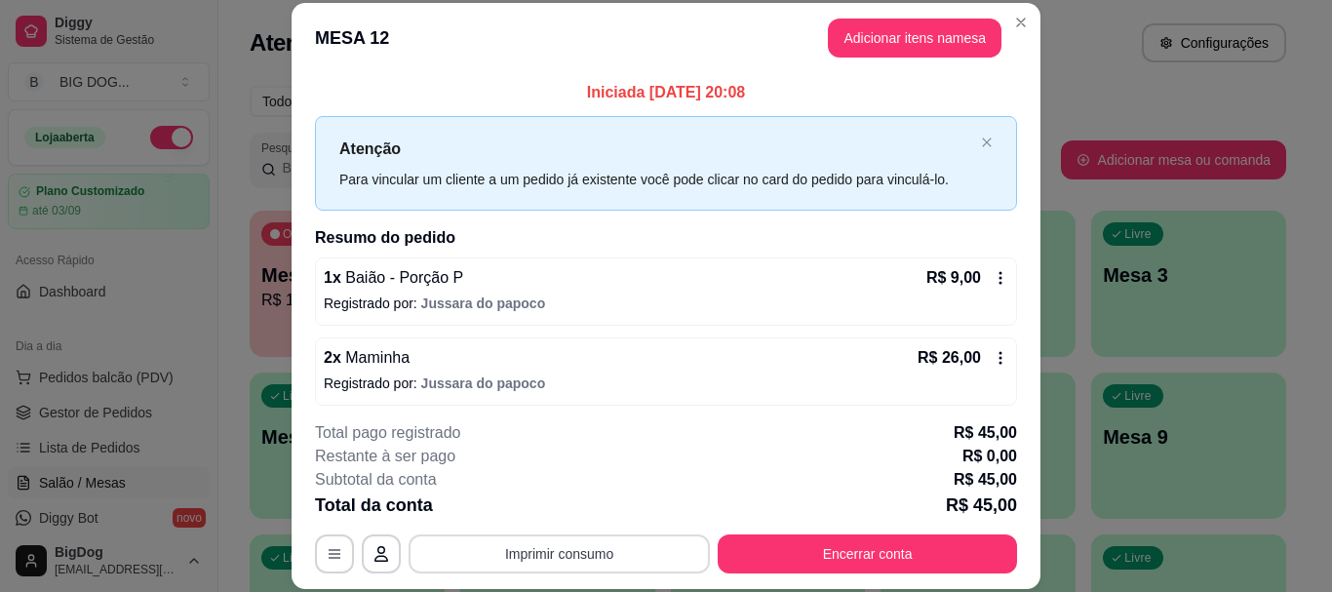
click at [568, 561] on button "Imprimir consumo" at bounding box center [558, 553] width 301 height 39
click at [570, 510] on button "IMPRESSORA" at bounding box center [557, 508] width 136 height 30
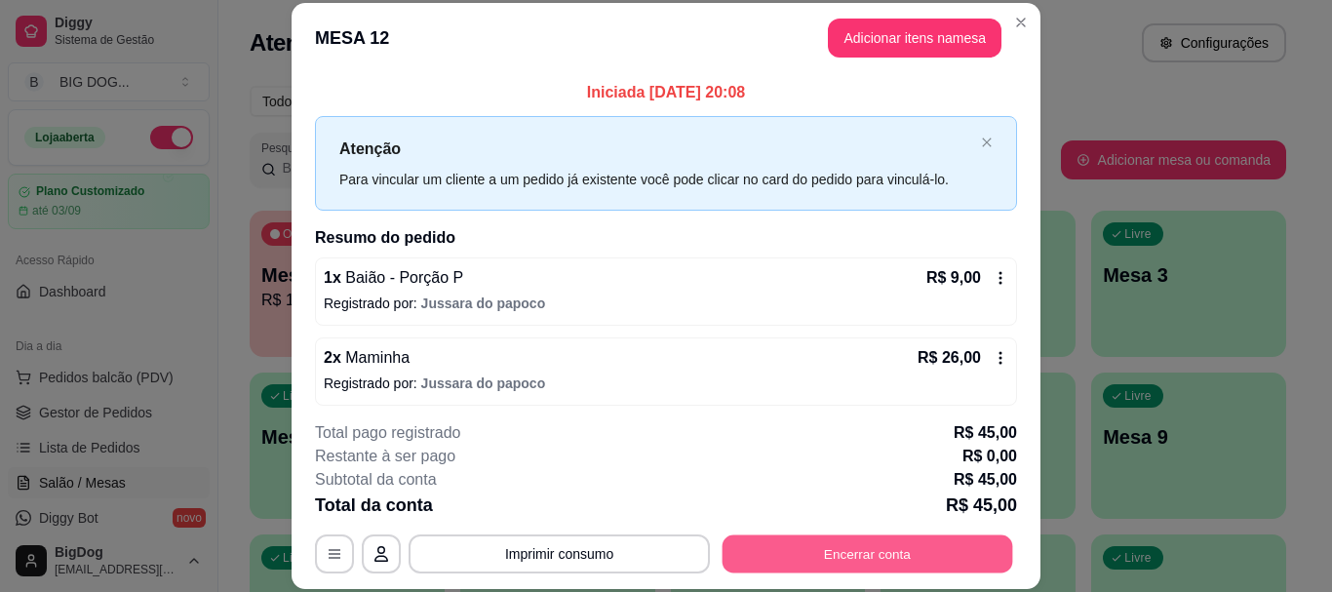
click at [801, 549] on button "Encerrar conta" at bounding box center [867, 554] width 291 height 38
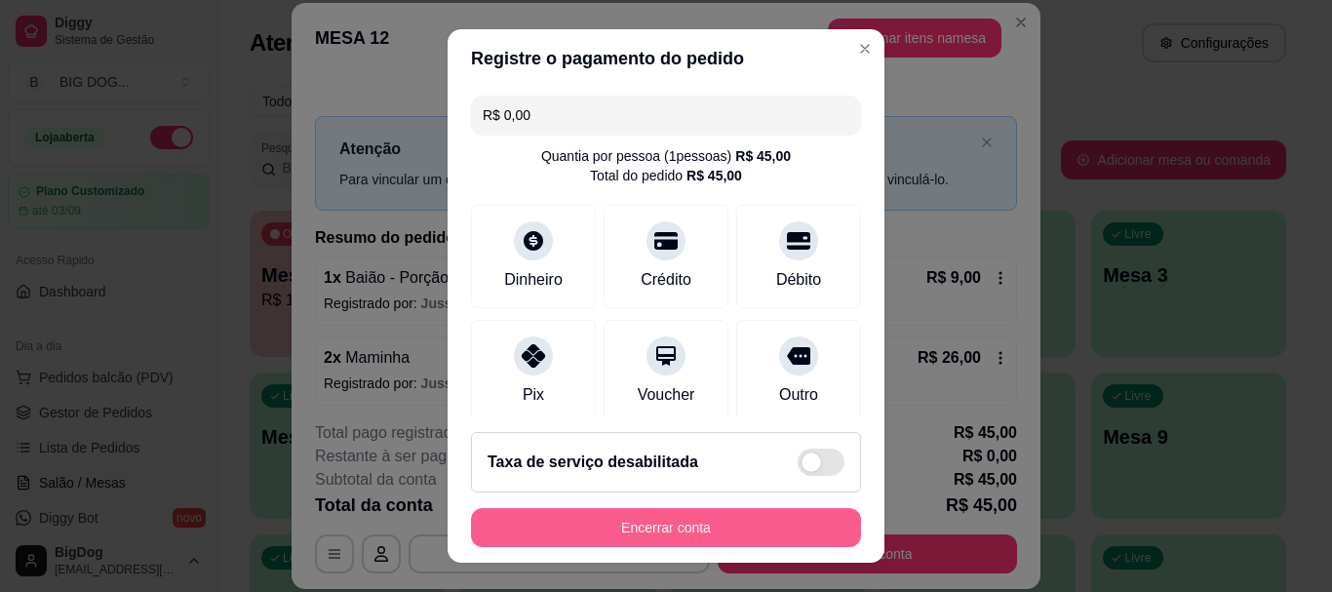
click at [781, 524] on button "Encerrar conta" at bounding box center [666, 527] width 390 height 39
